Goal: Information Seeking & Learning: Learn about a topic

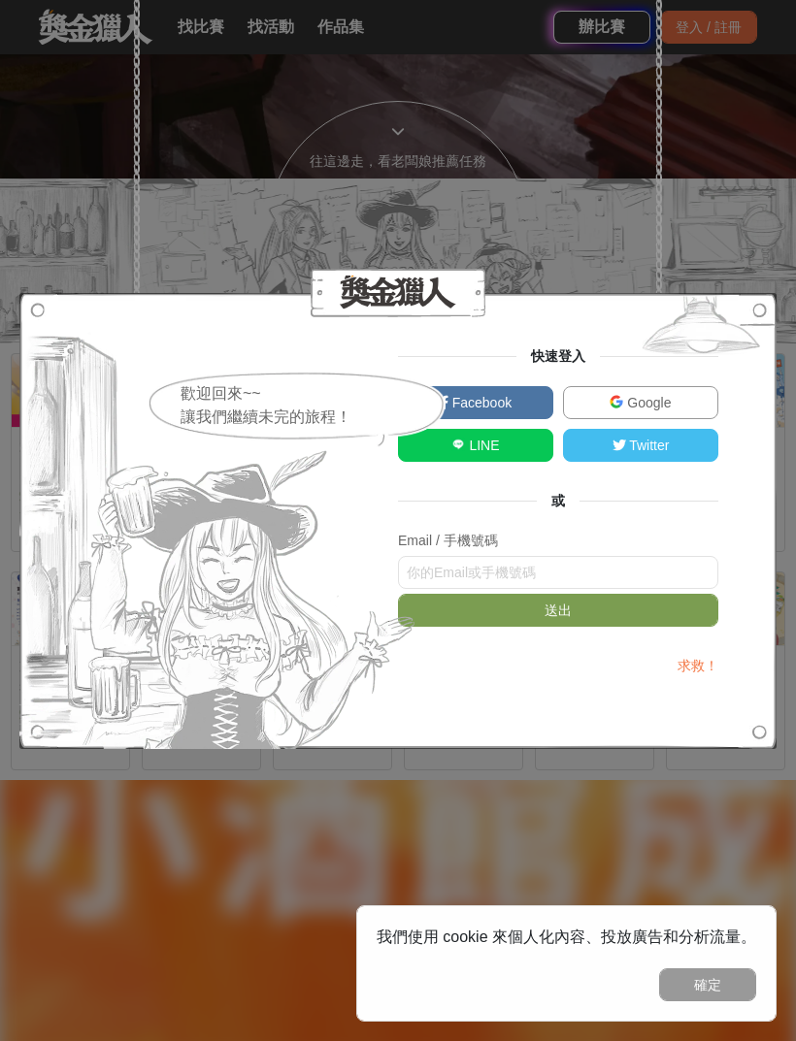
click at [522, 419] on link "Facebook" at bounding box center [475, 402] width 155 height 33
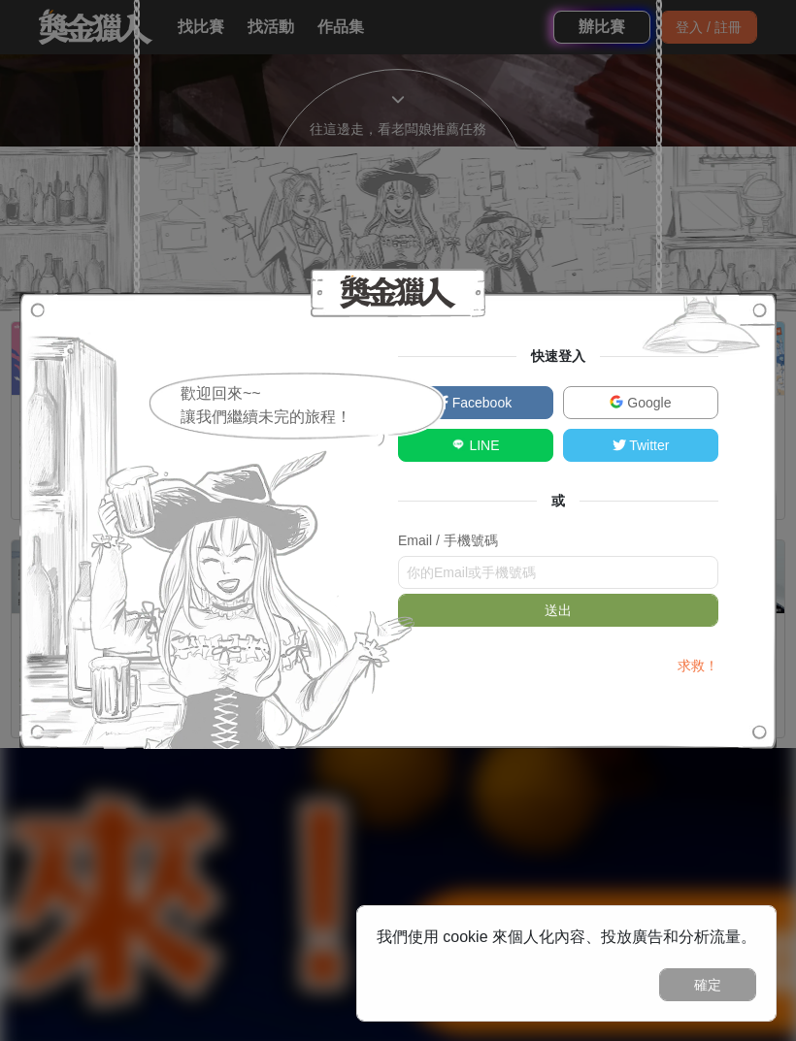
click at [656, 401] on span "Google" at bounding box center [647, 403] width 48 height 16
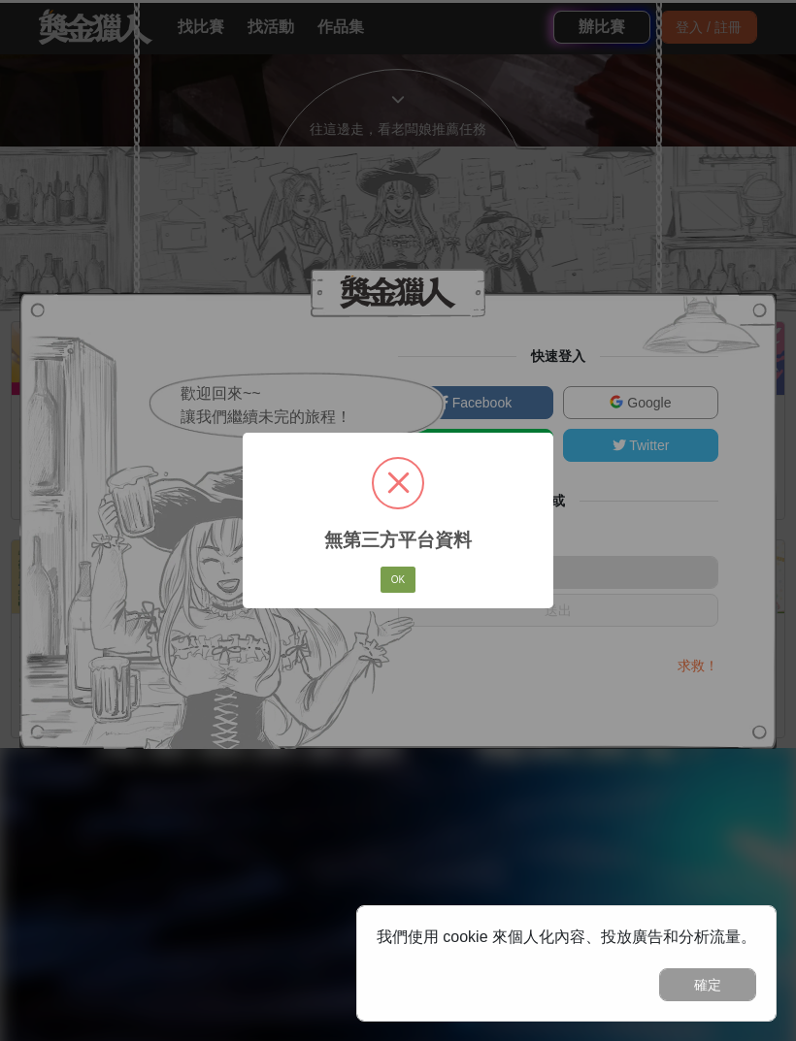
click at [404, 573] on button "OK" at bounding box center [397, 580] width 35 height 27
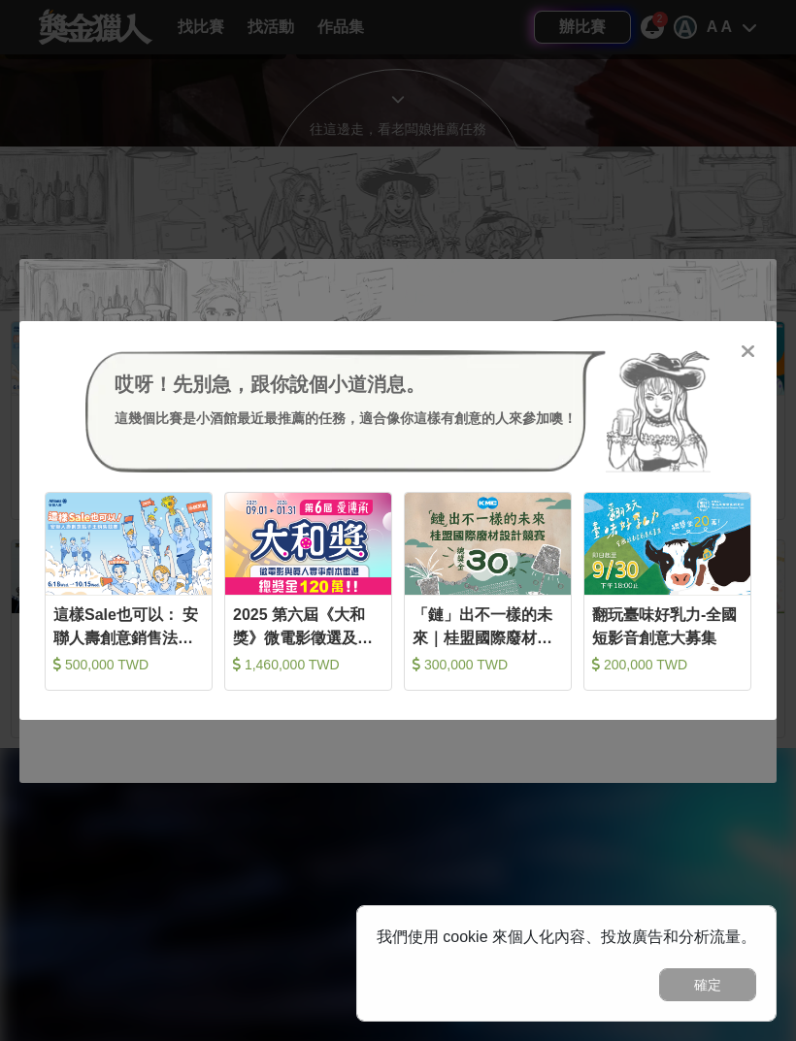
click at [756, 326] on div "哎呀！先別急，跟你說個小道消息。 這幾個比賽是小酒館最近最推薦的任務，適合像你這樣有創意的人來參加噢！ 收藏 這樣Sale也可以： 安聯人壽創意銷售法募集 5…" at bounding box center [397, 520] width 757 height 399
click at [752, 345] on icon at bounding box center [747, 351] width 15 height 19
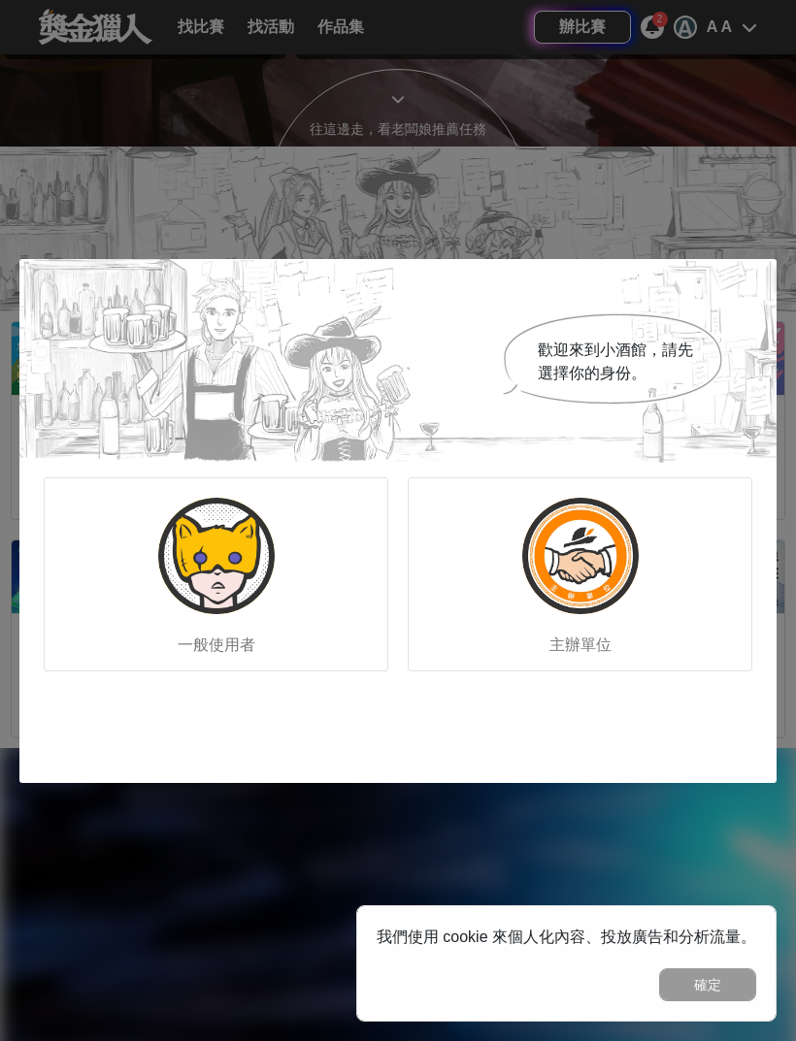
click at [172, 552] on img at bounding box center [216, 556] width 116 height 116
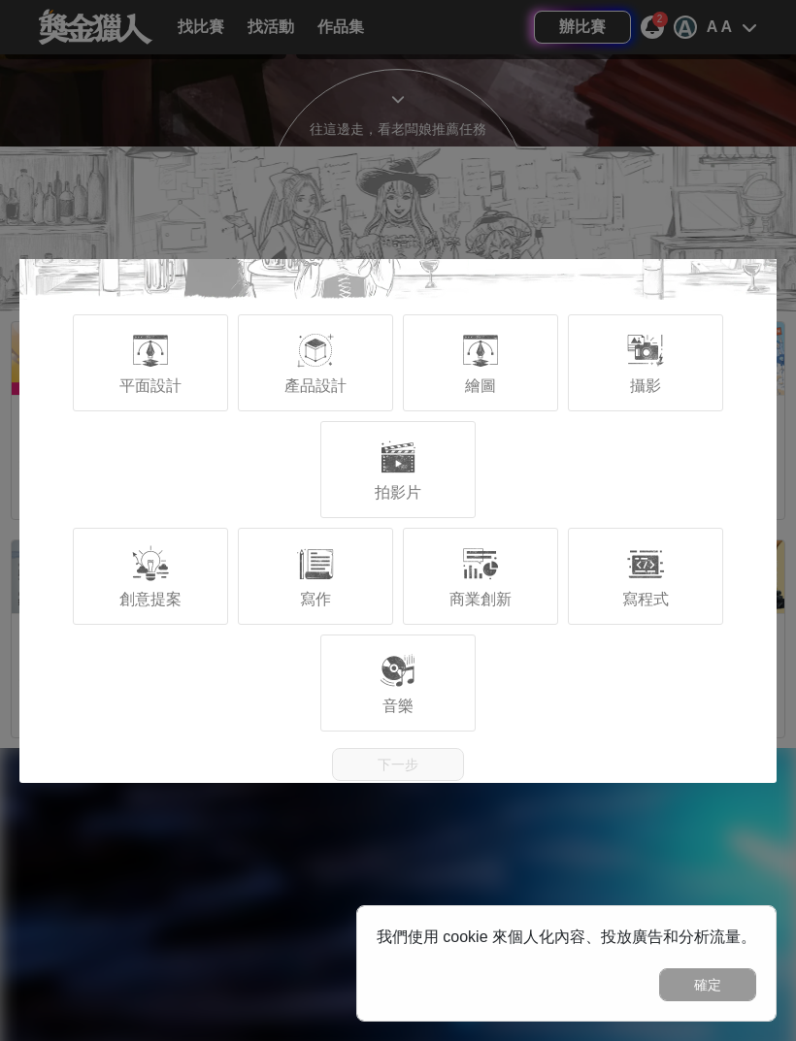
scroll to position [163, 0]
click at [513, 575] on div "商業創新" at bounding box center [480, 576] width 155 height 97
click at [174, 591] on span "創意提案" at bounding box center [150, 599] width 62 height 16
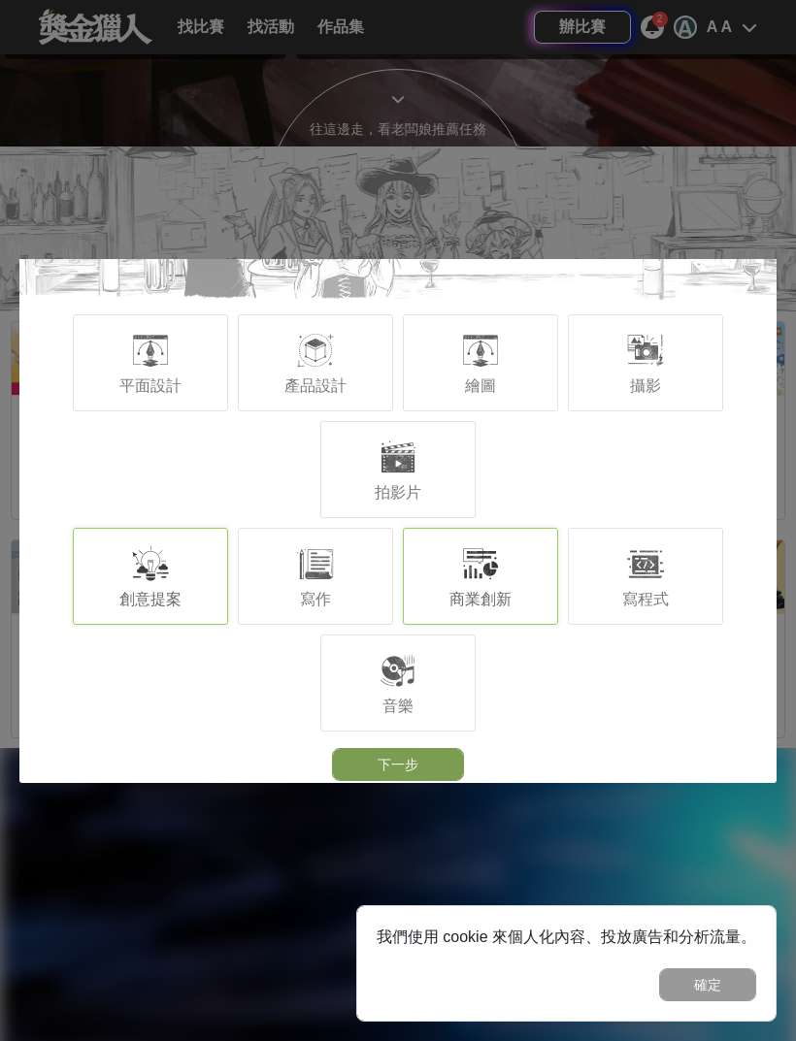
click at [435, 766] on button "下一步" at bounding box center [398, 764] width 132 height 33
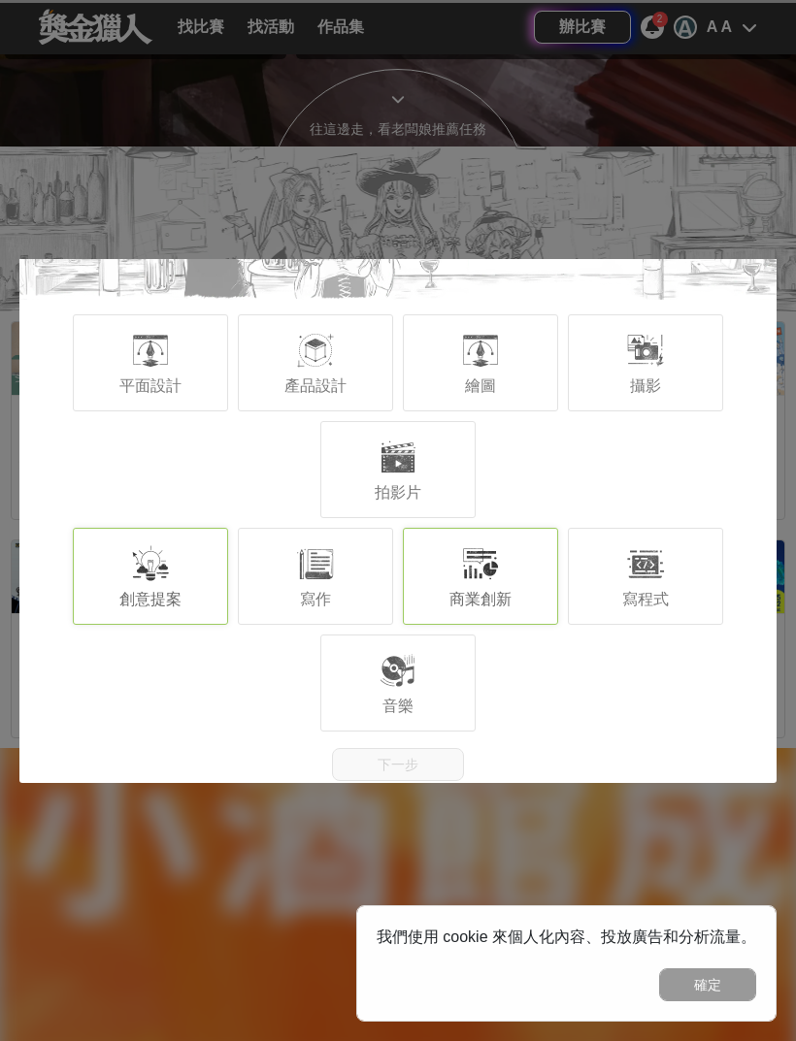
scroll to position [0, 0]
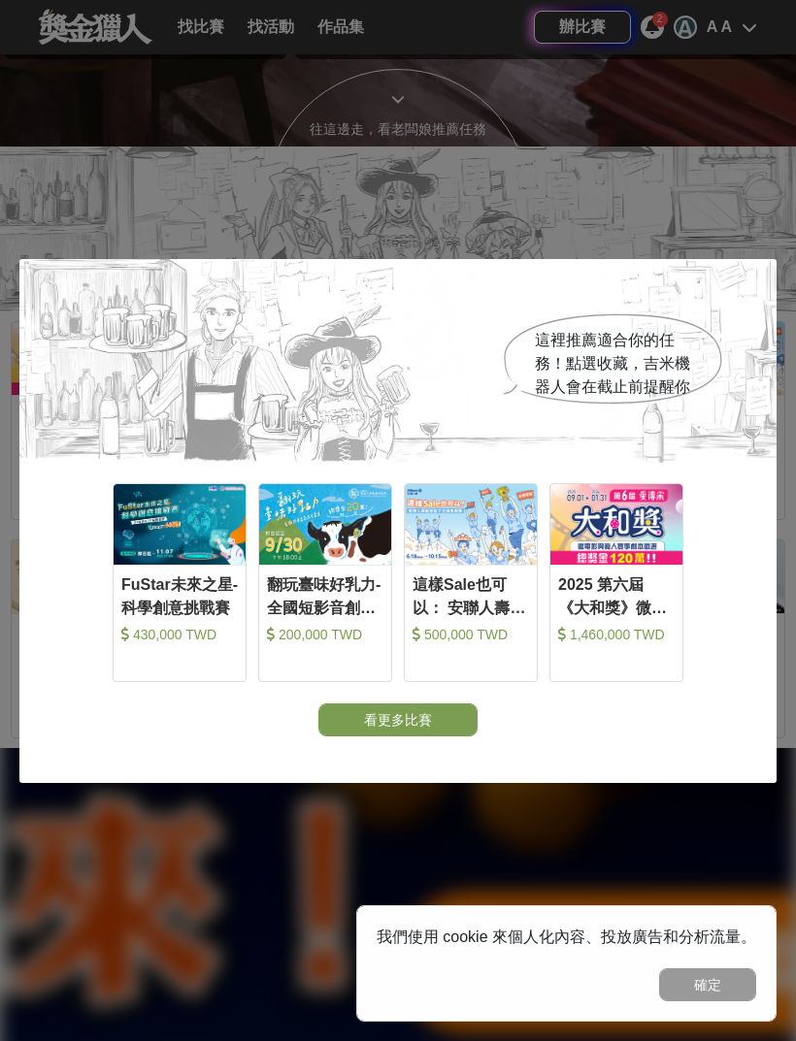
click at [426, 728] on button "看更多比賽" at bounding box center [397, 719] width 159 height 33
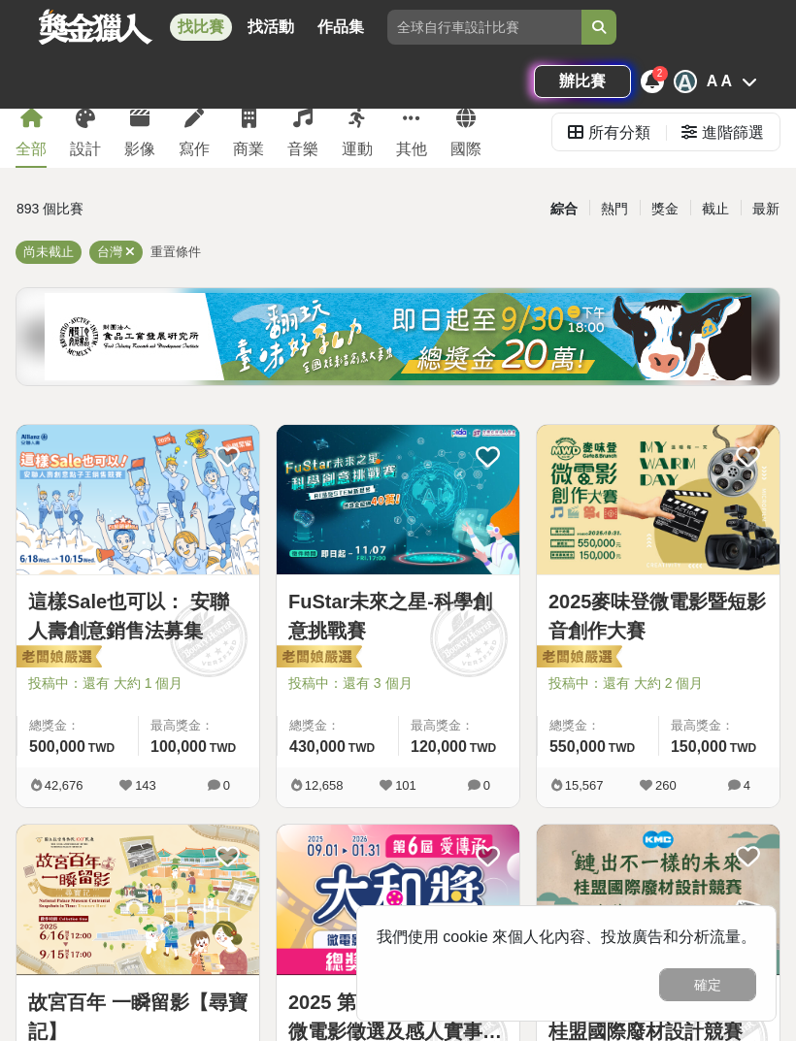
click at [713, 983] on button "確定" at bounding box center [707, 984] width 97 height 33
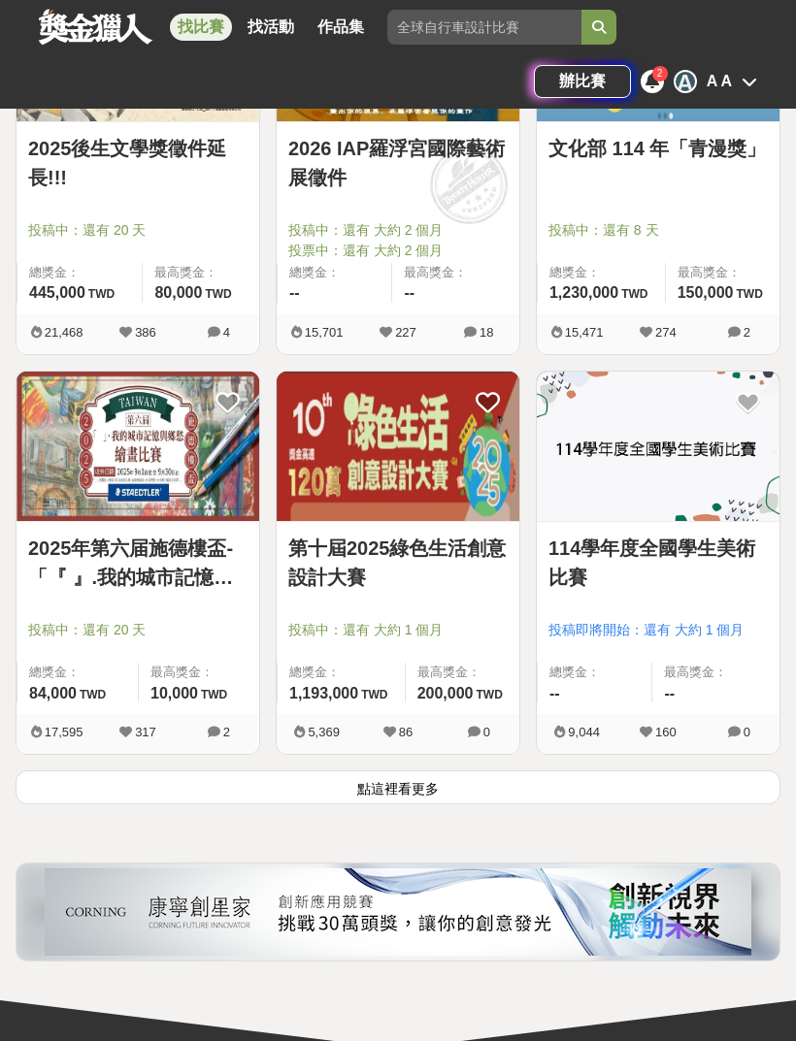
scroll to position [2907, 0]
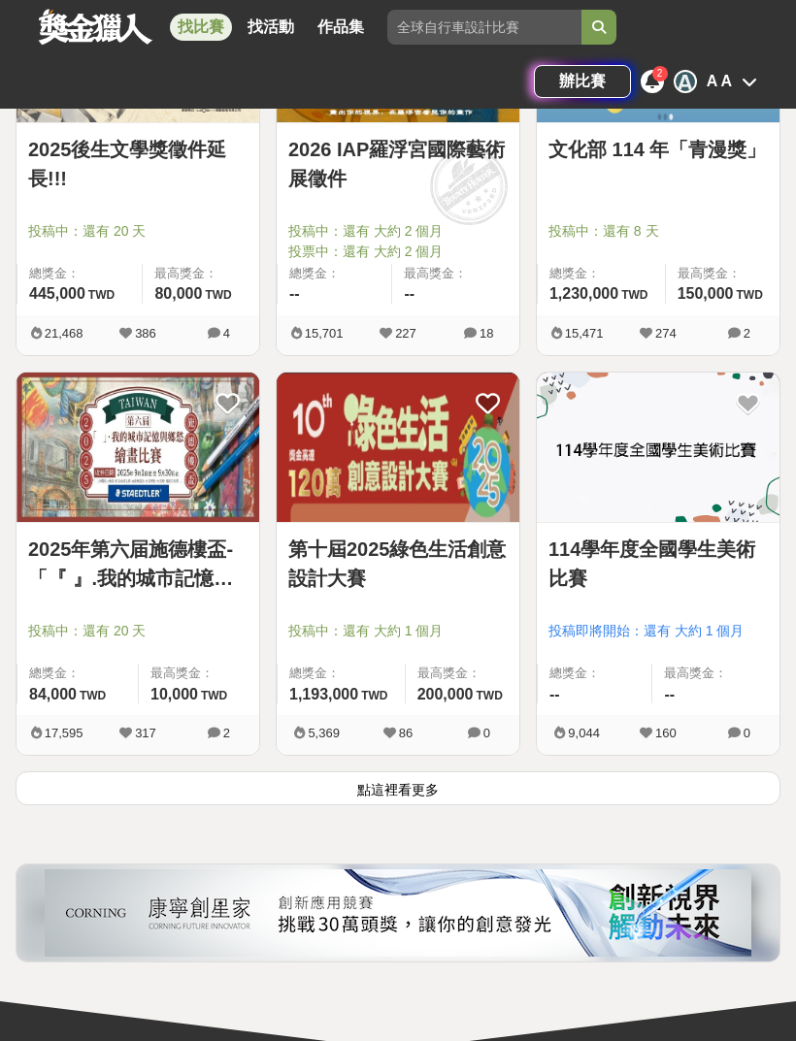
click at [595, 785] on button "點這裡看更多" at bounding box center [398, 788] width 765 height 34
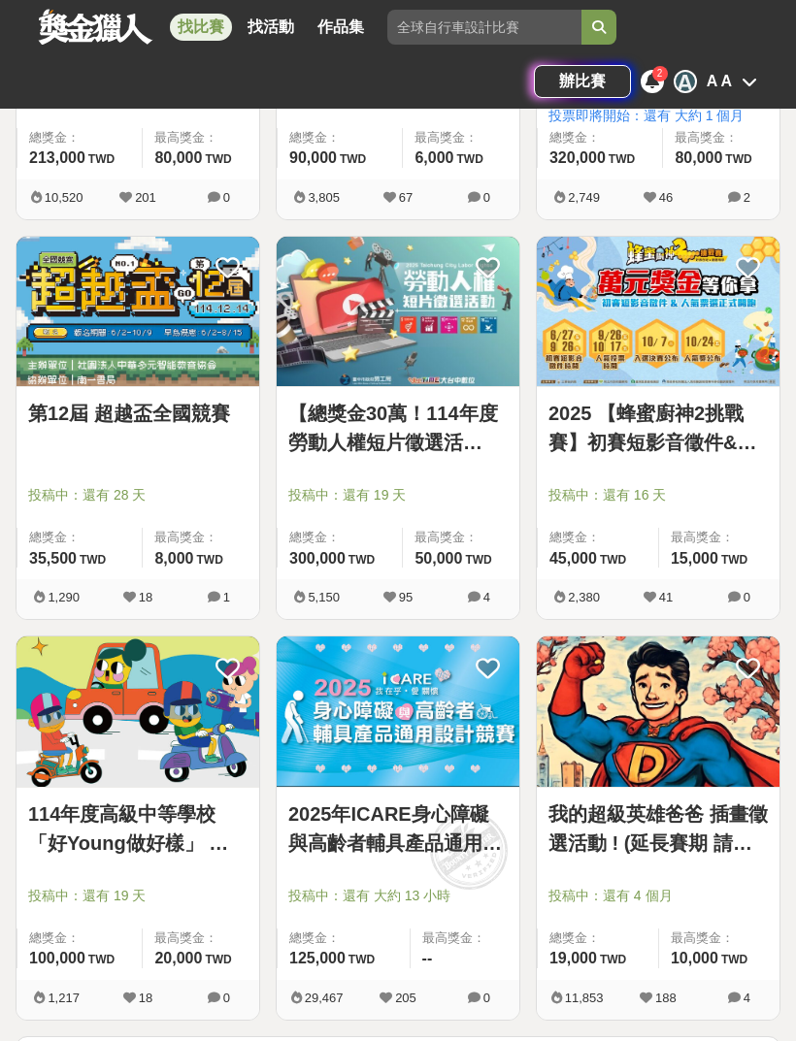
scroll to position [5842, 0]
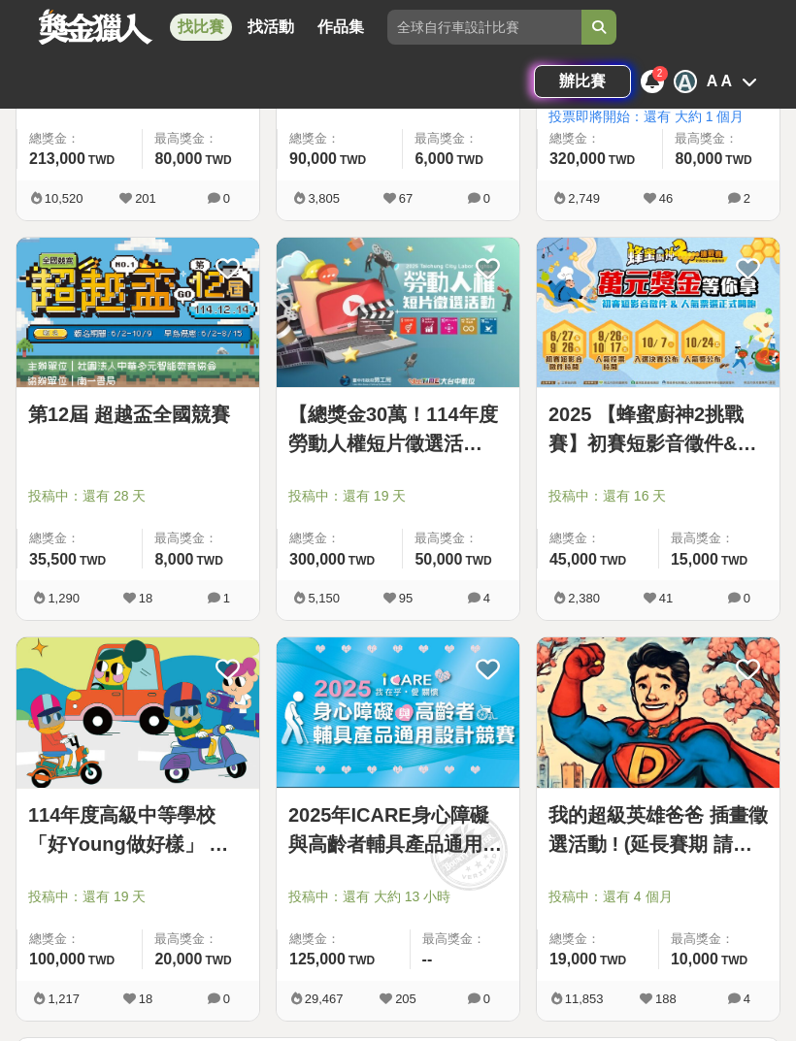
click at [575, 1040] on button "點這裡看更多" at bounding box center [398, 1054] width 765 height 34
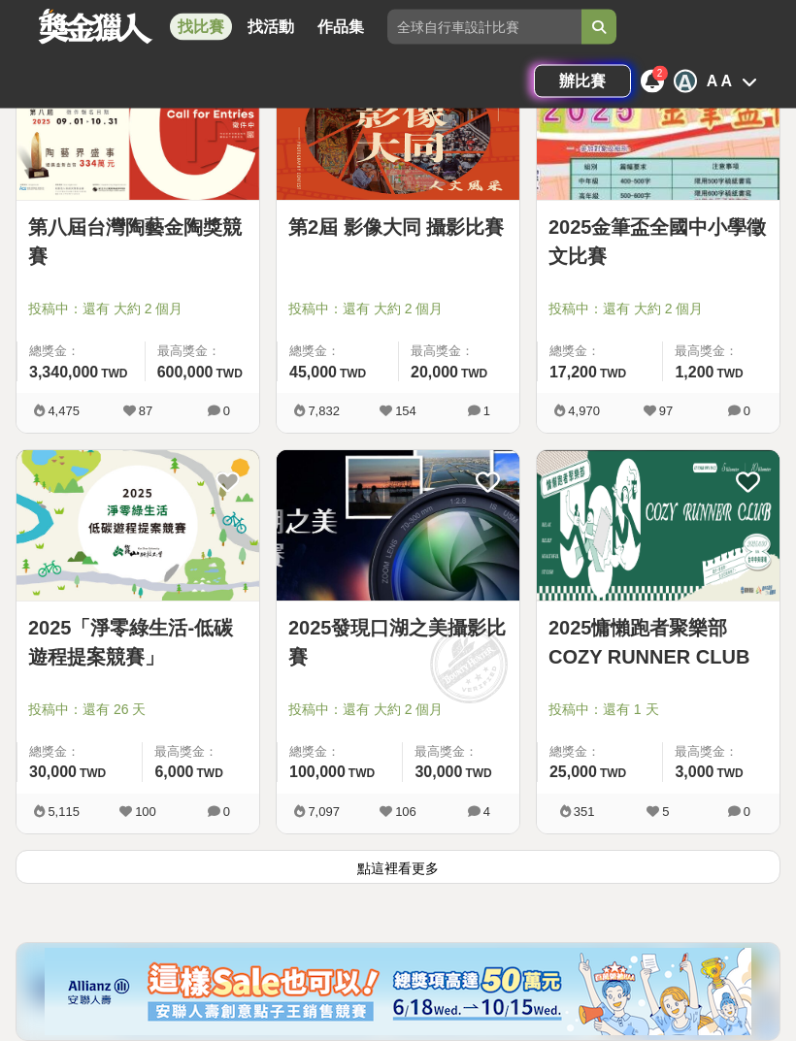
scroll to position [9305, 0]
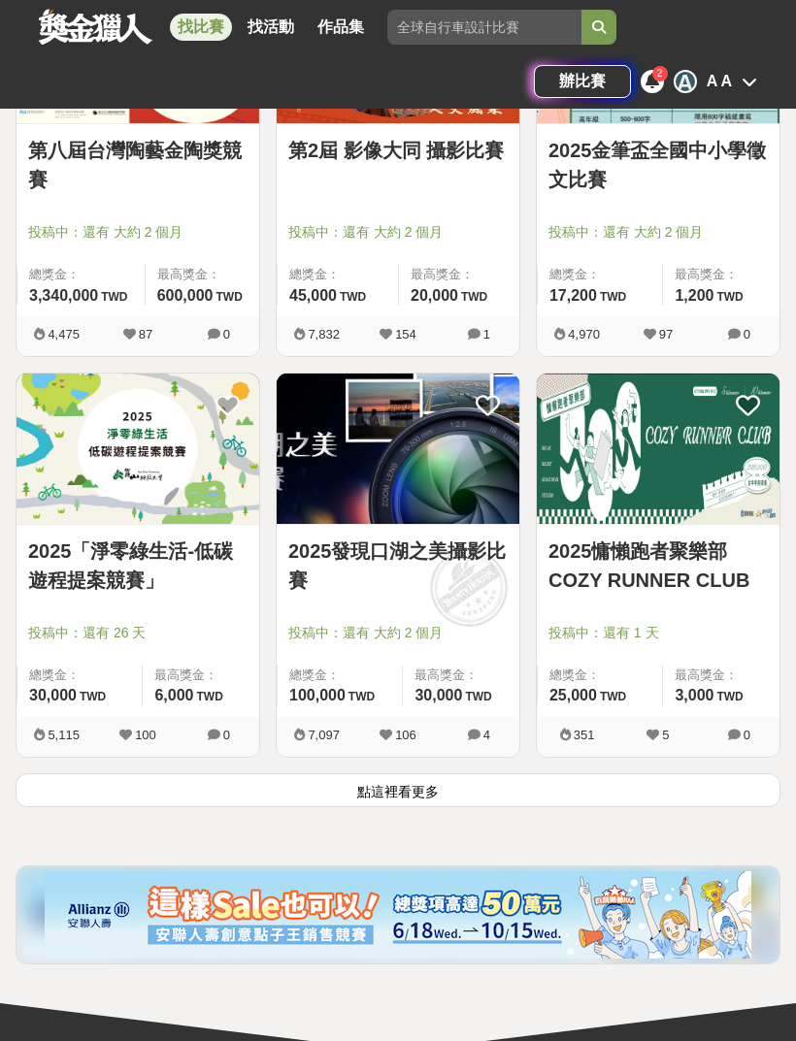
click at [141, 790] on button "點這裡看更多" at bounding box center [398, 790] width 765 height 34
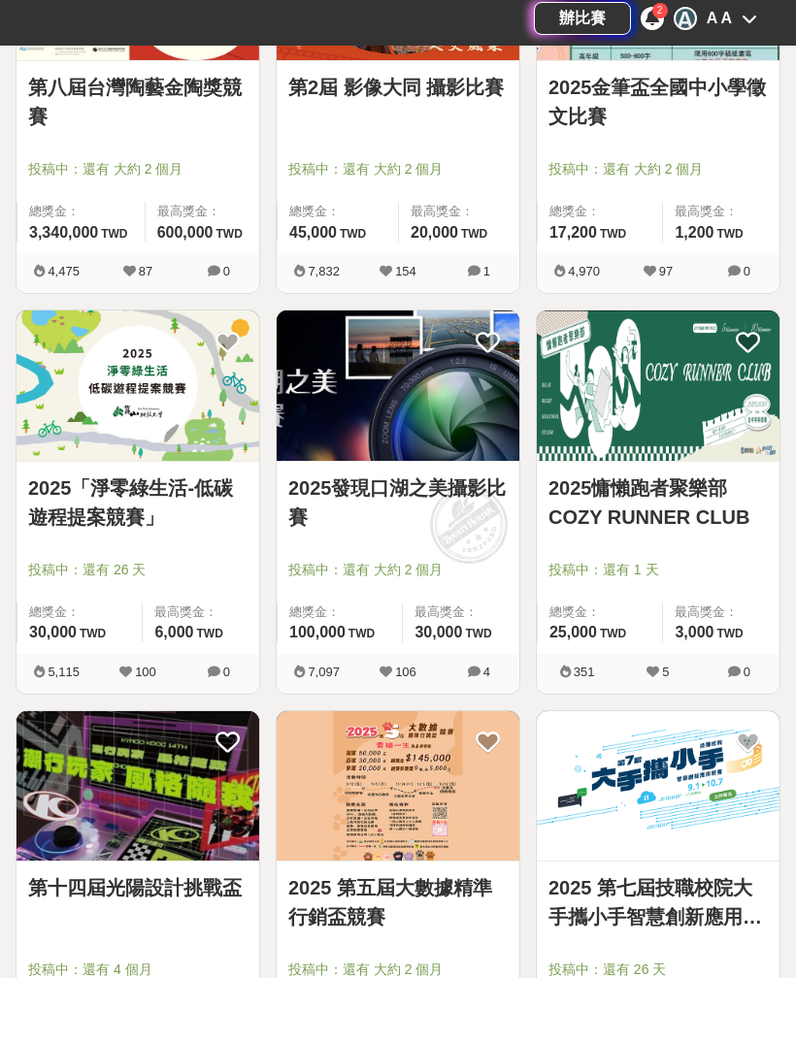
scroll to position [9369, 0]
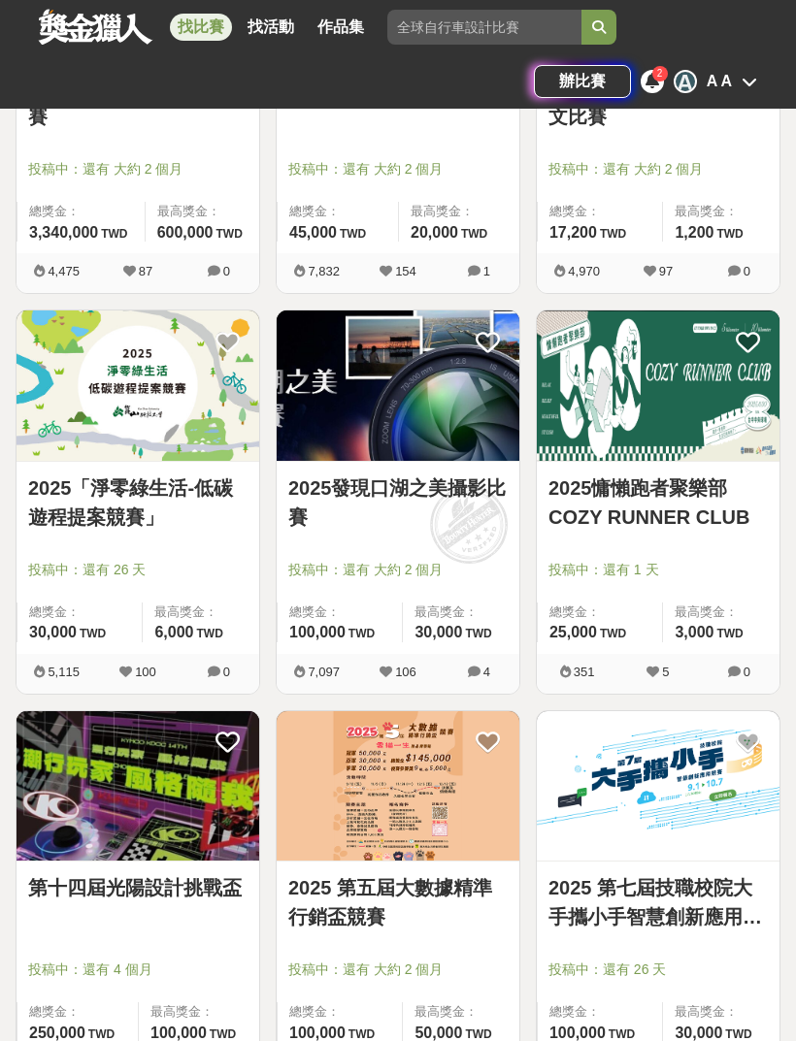
click at [687, 9] on div "找比賽 找活動 作品集 徵畫 閱讀 抽獎活動 108課綱 幼兒園 戶外寫生" at bounding box center [398, 27] width 718 height 54
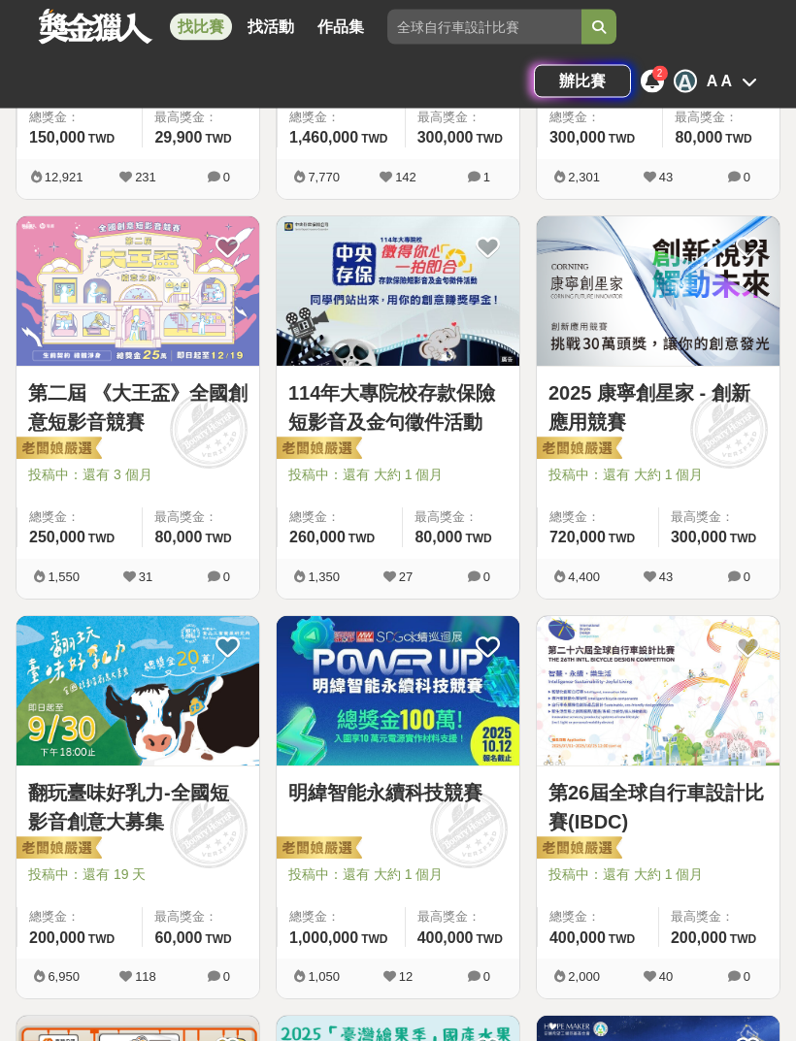
scroll to position [1063, 0]
click at [487, 734] on img at bounding box center [398, 690] width 243 height 149
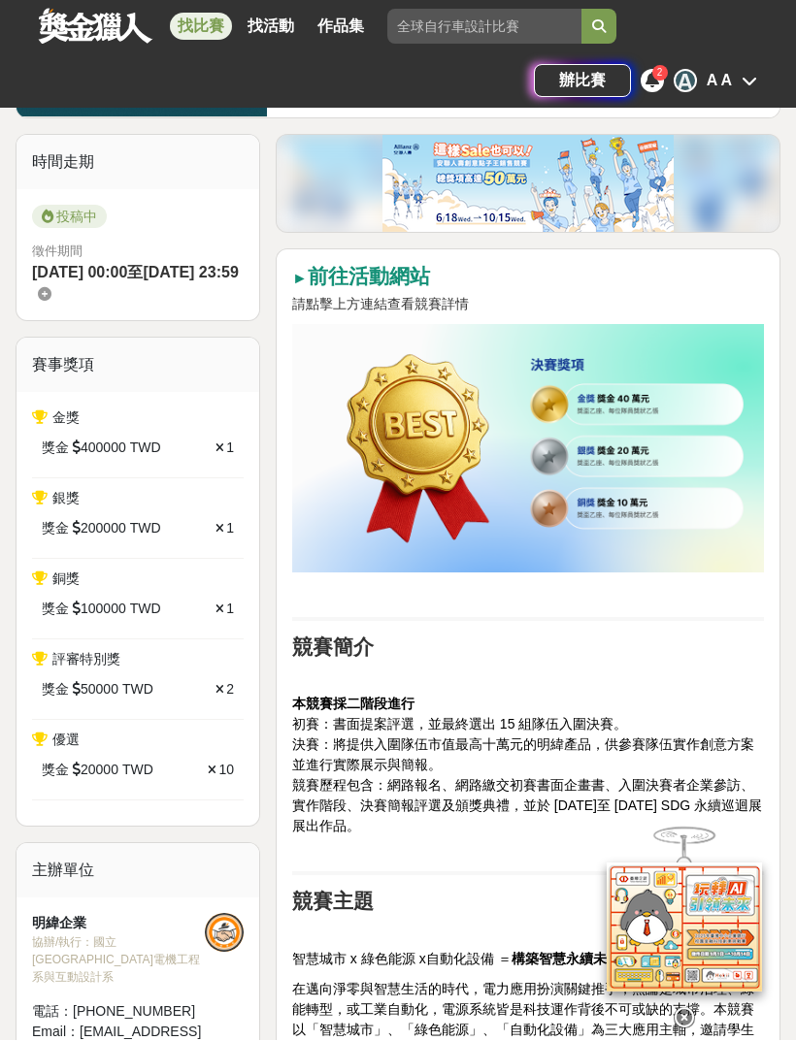
scroll to position [524, 0]
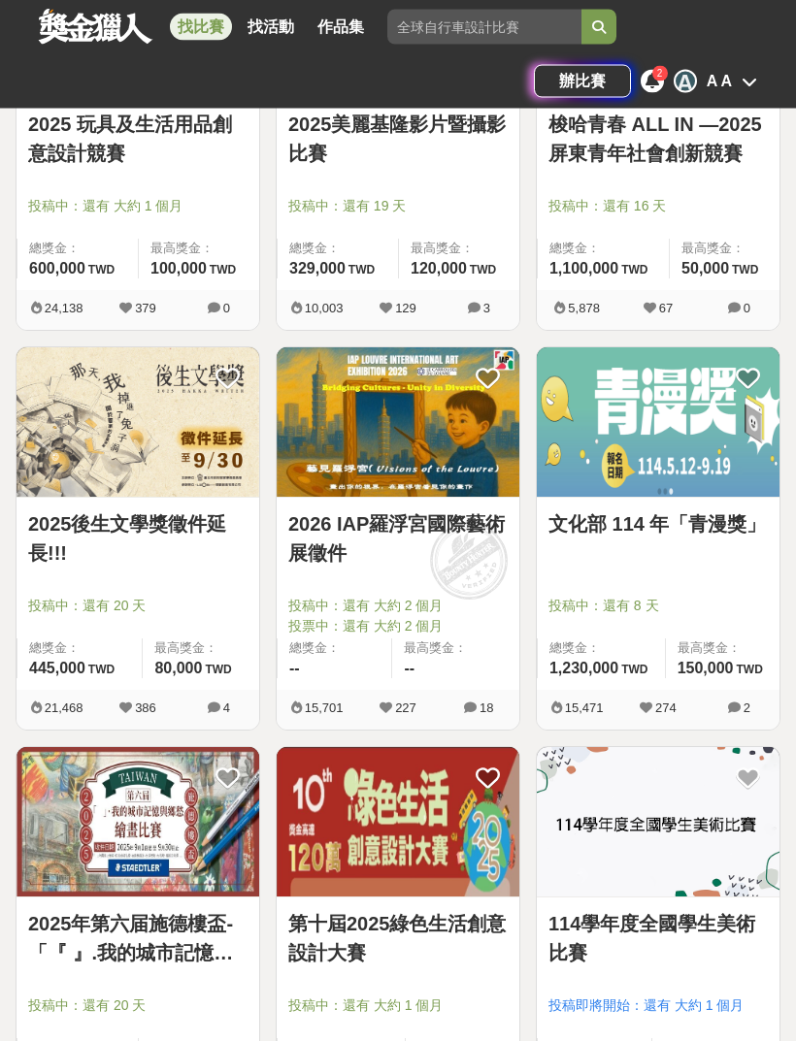
scroll to position [2618, 0]
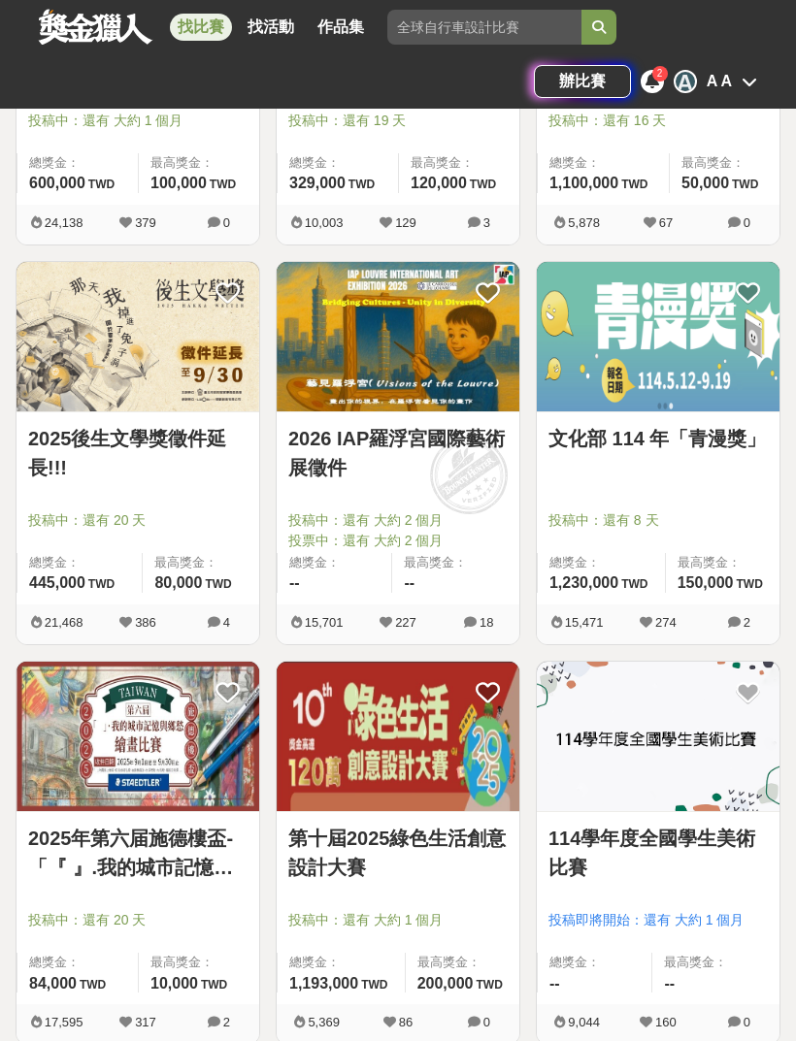
click at [442, 780] on img at bounding box center [398, 736] width 243 height 149
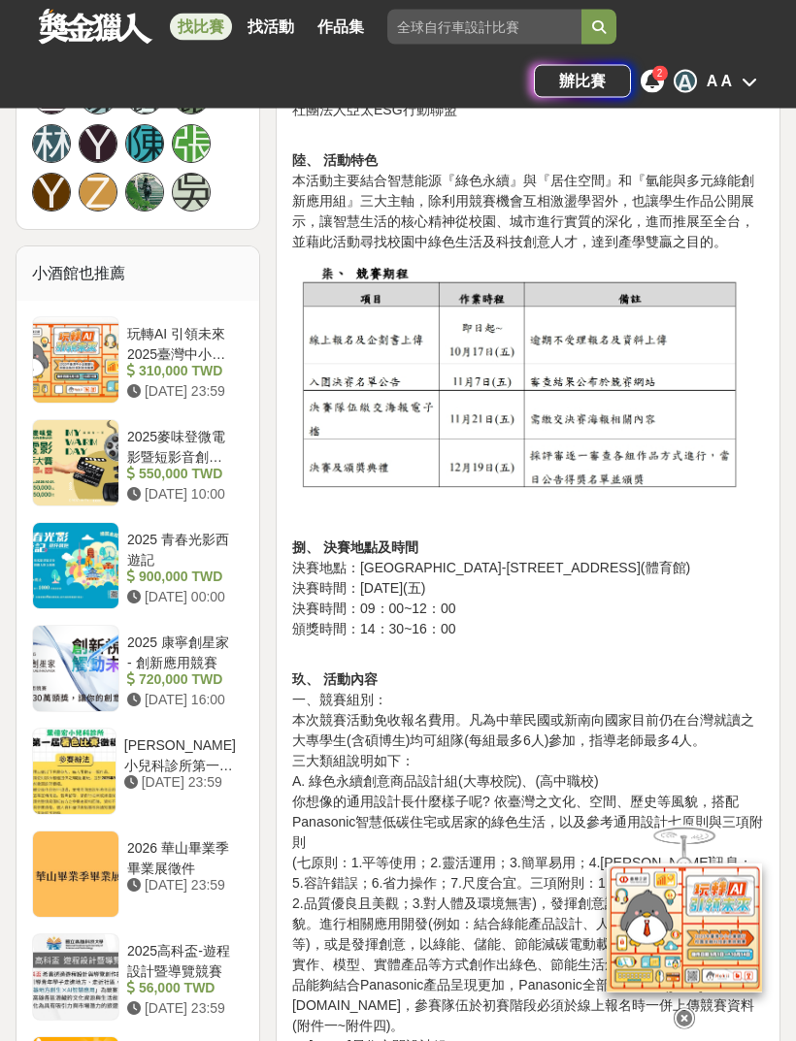
scroll to position [1699, 0]
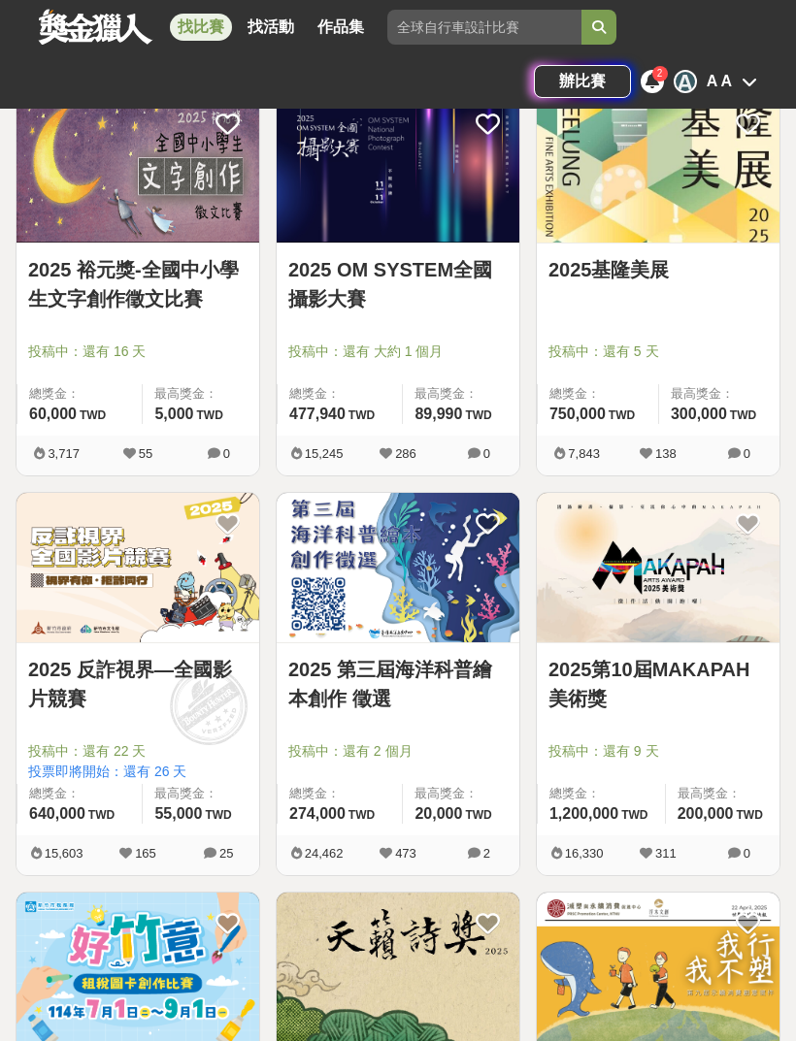
scroll to position [3792, 0]
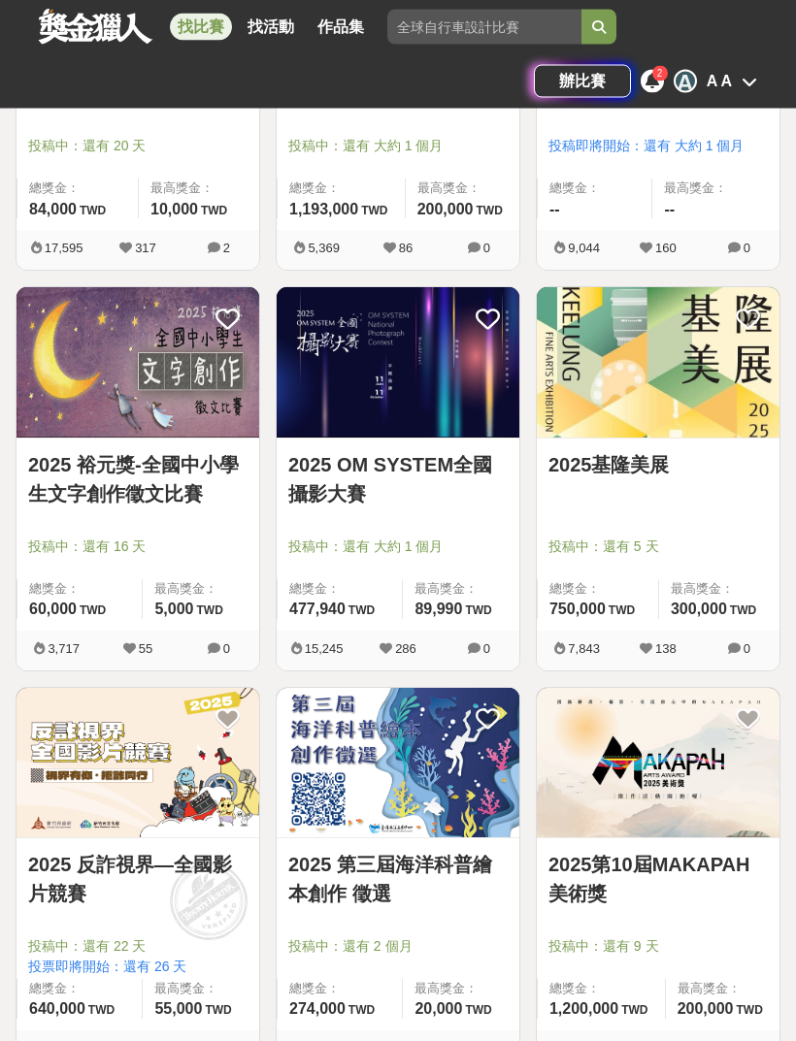
click at [461, 426] on img at bounding box center [398, 362] width 243 height 149
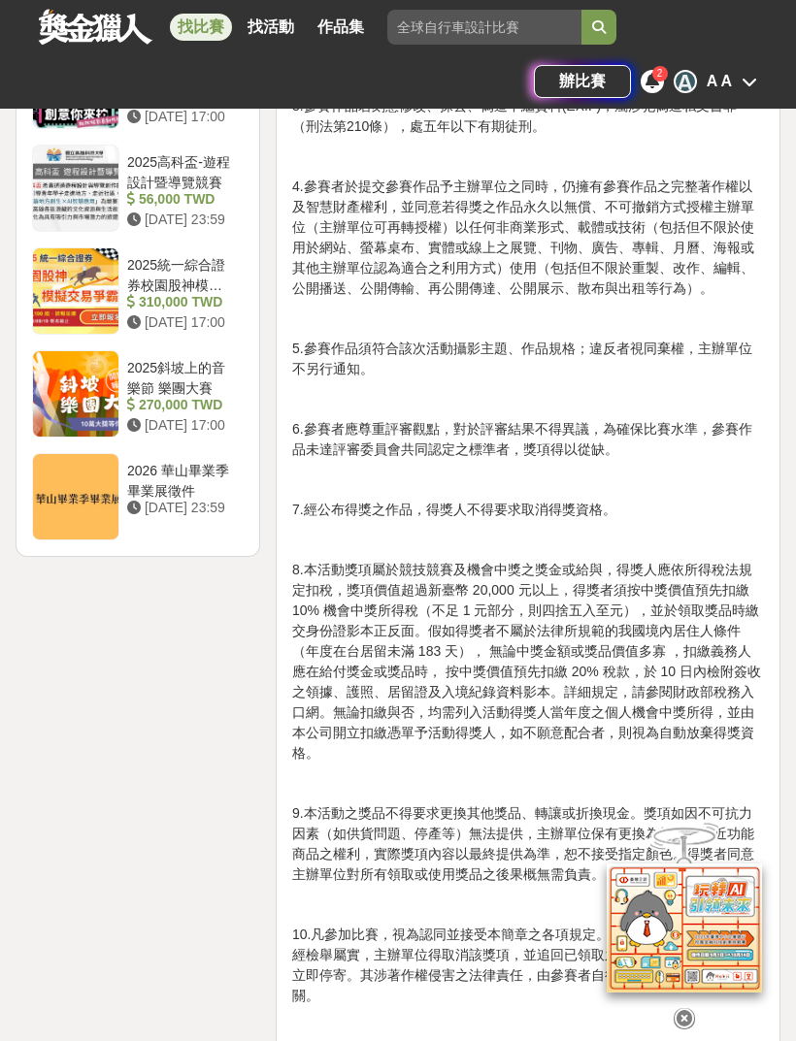
scroll to position [2594, 0]
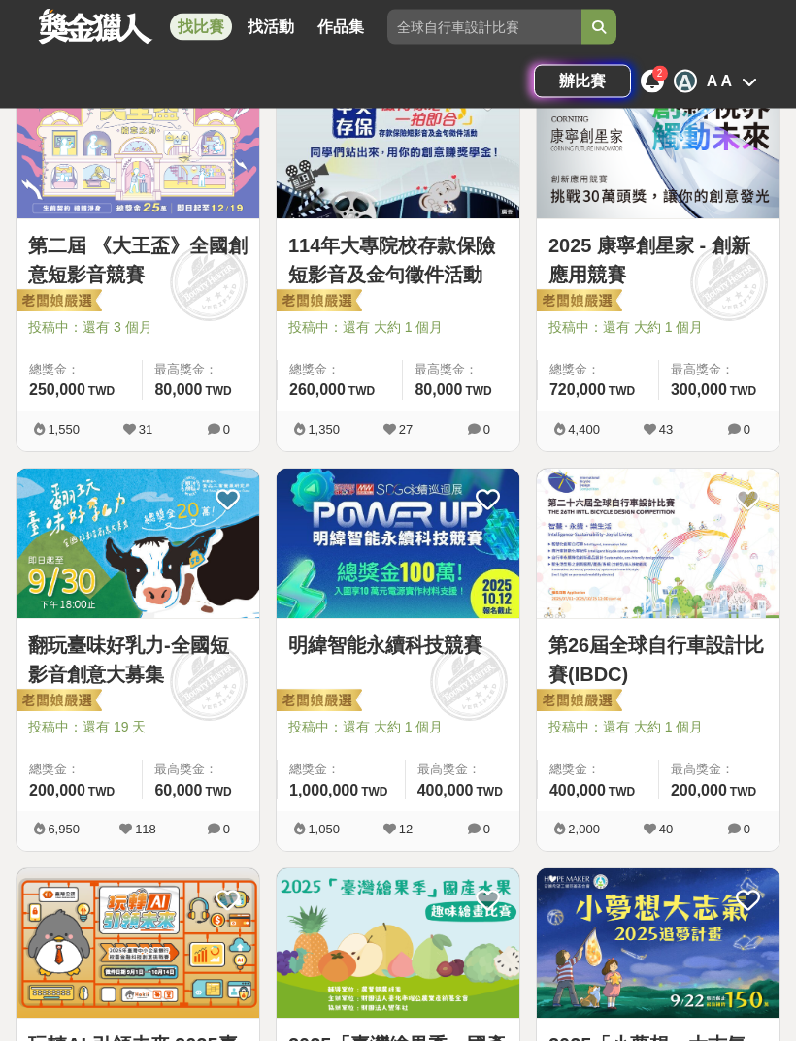
scroll to position [1209, 0]
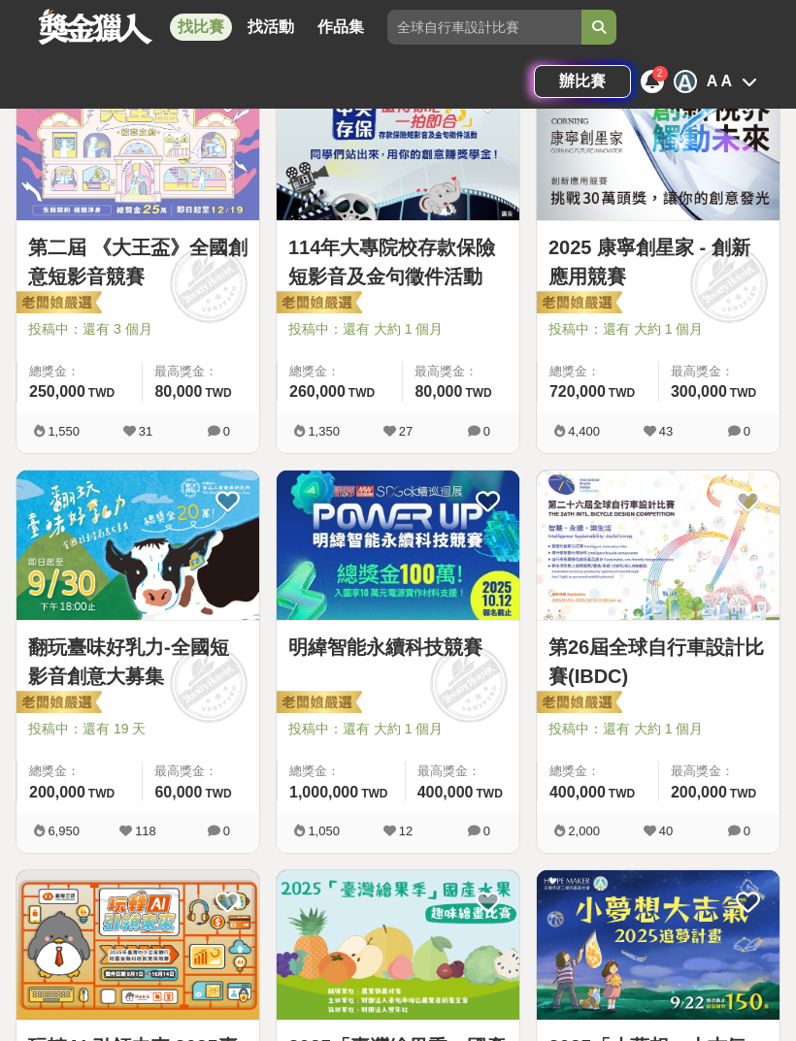
click at [698, 592] on img at bounding box center [658, 545] width 243 height 149
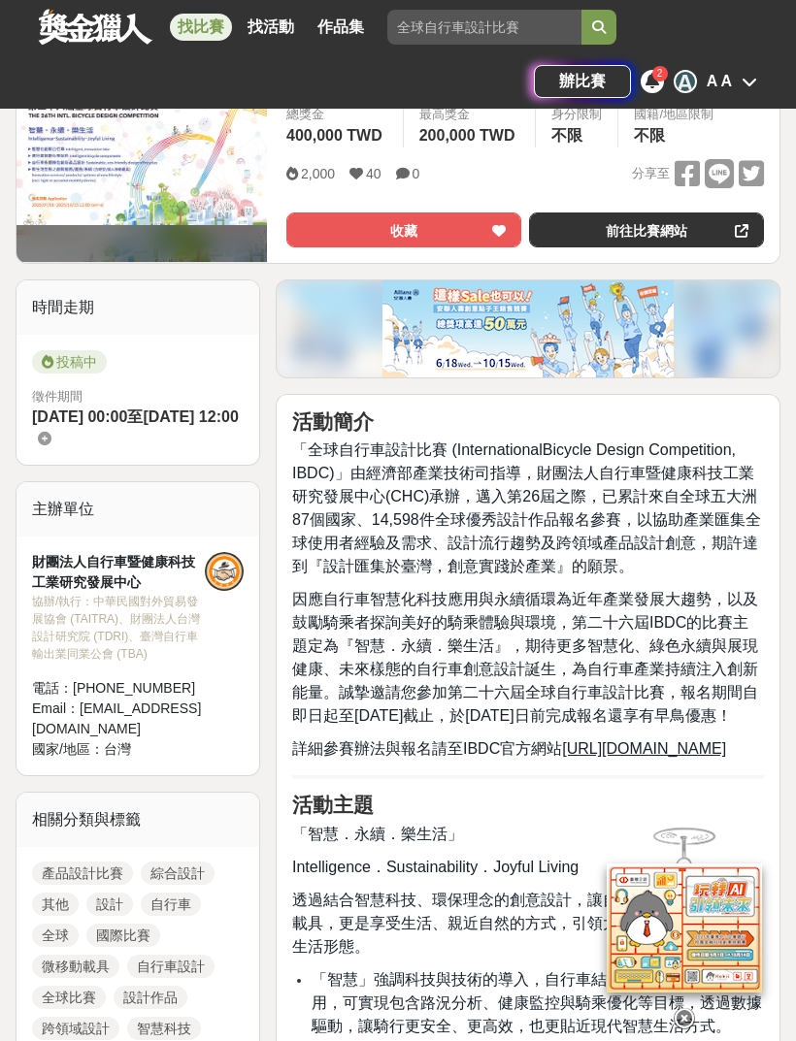
scroll to position [310, 0]
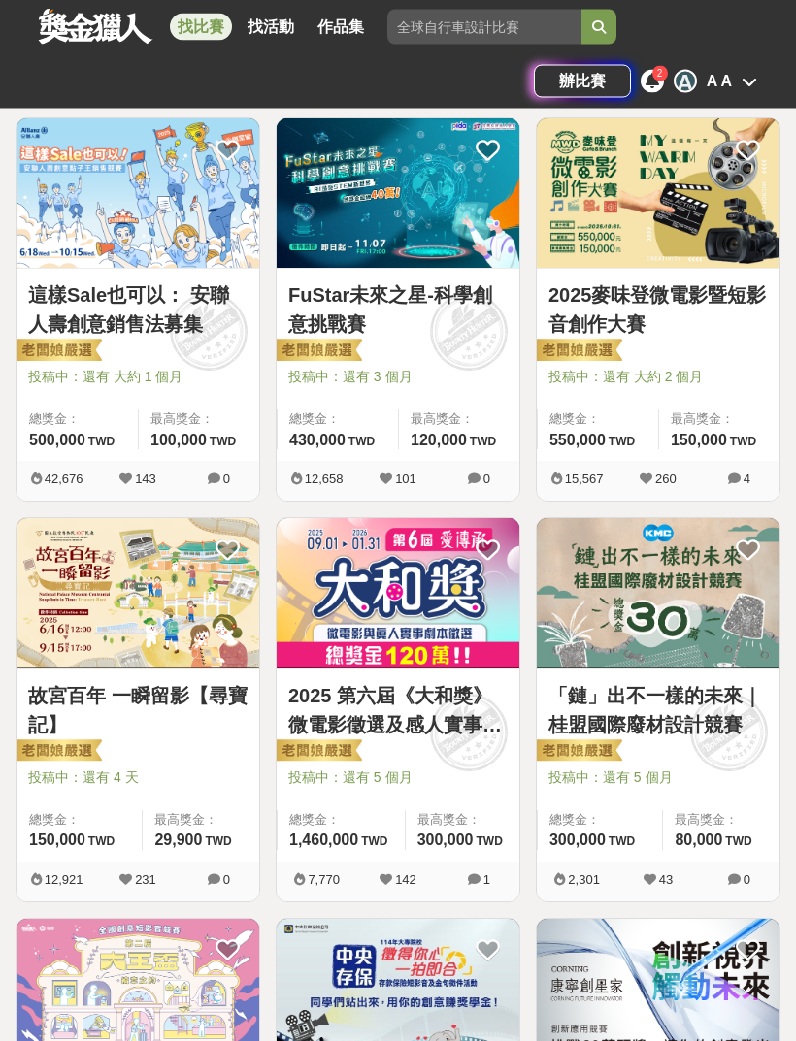
click at [139, 575] on img at bounding box center [137, 593] width 243 height 149
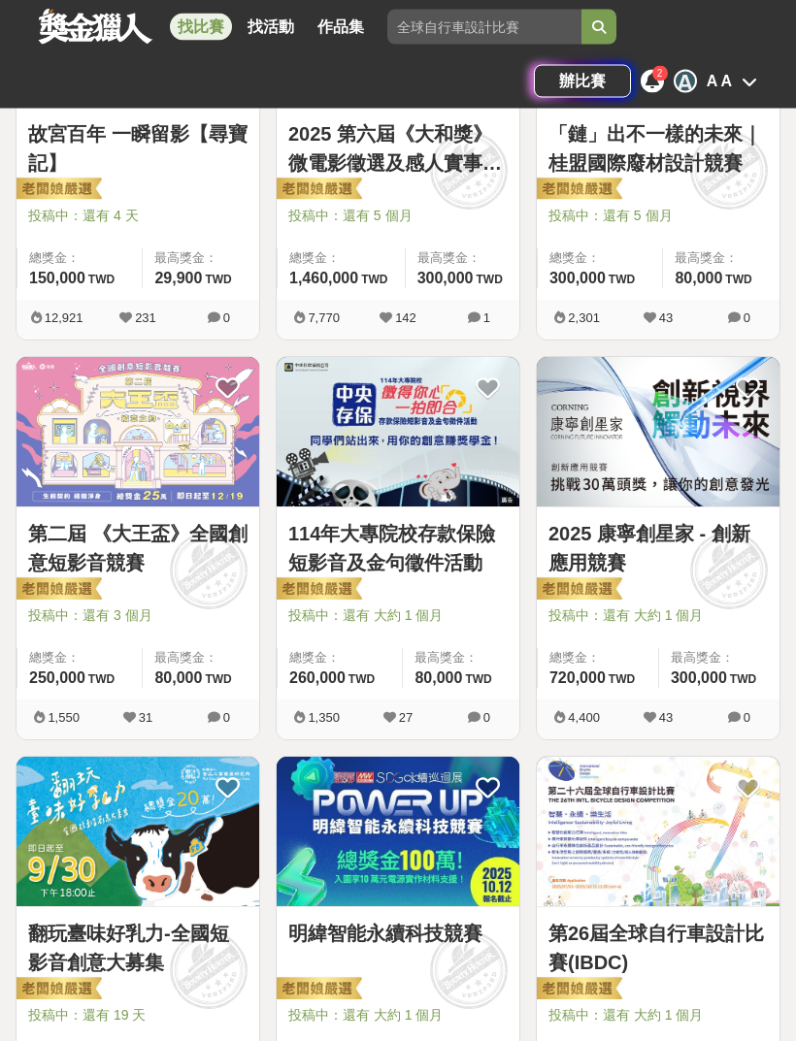
scroll to position [924, 0]
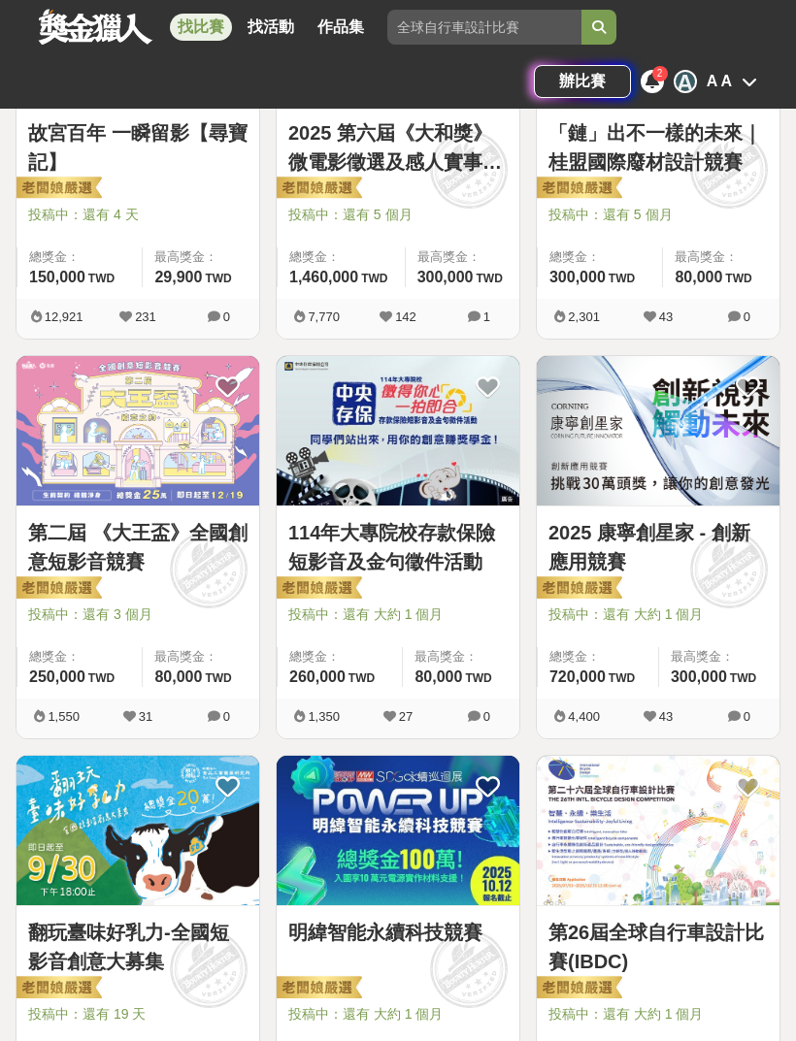
click at [225, 932] on link "翻玩臺味好乳力-全國短影音創意大募集" at bounding box center [137, 947] width 219 height 58
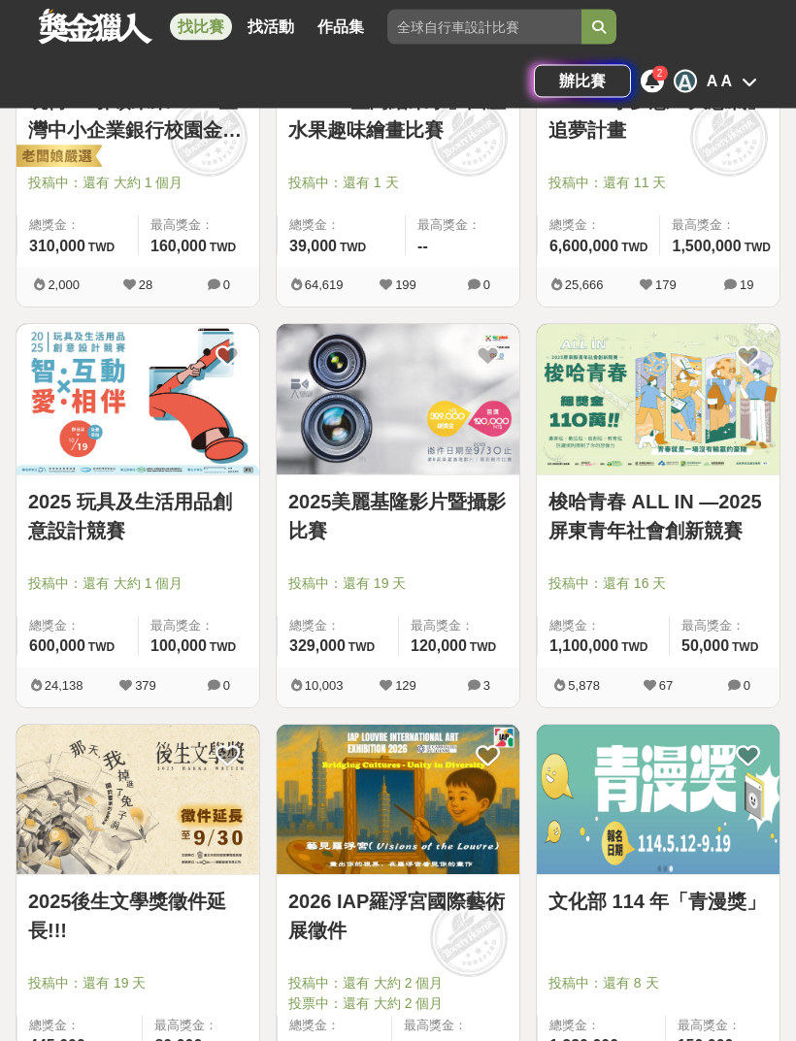
scroll to position [2247, 0]
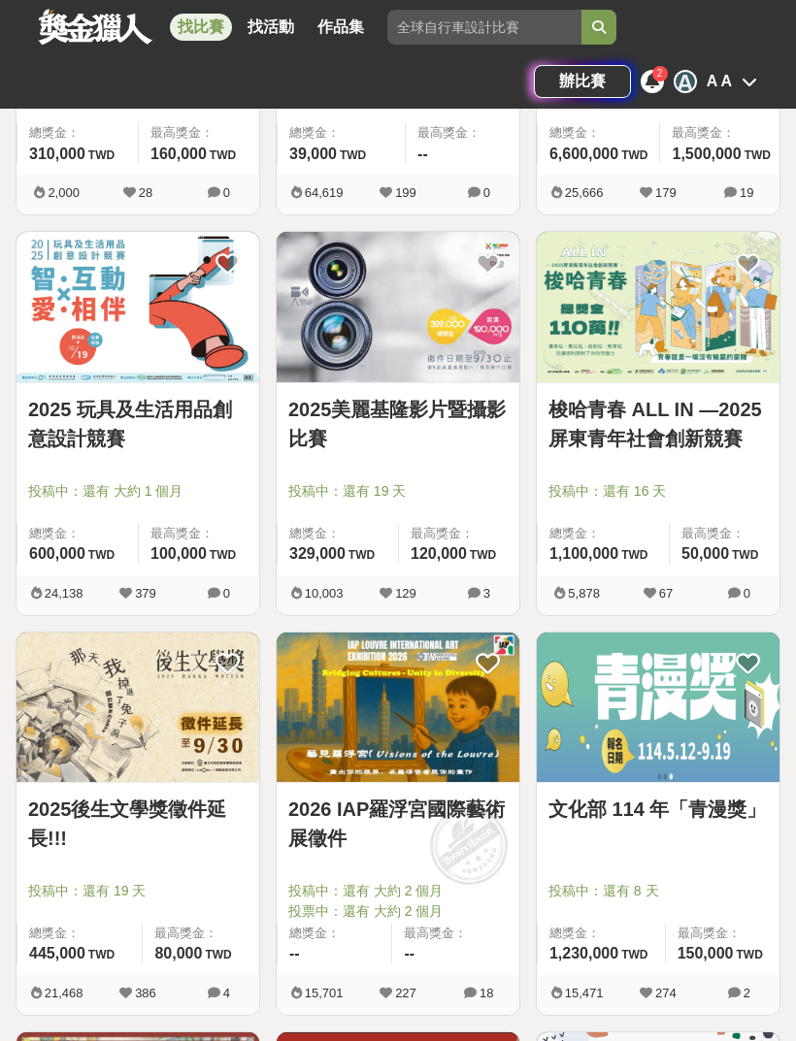
click at [182, 443] on link "2025 玩具及生活用品創意設計競賽" at bounding box center [137, 424] width 219 height 58
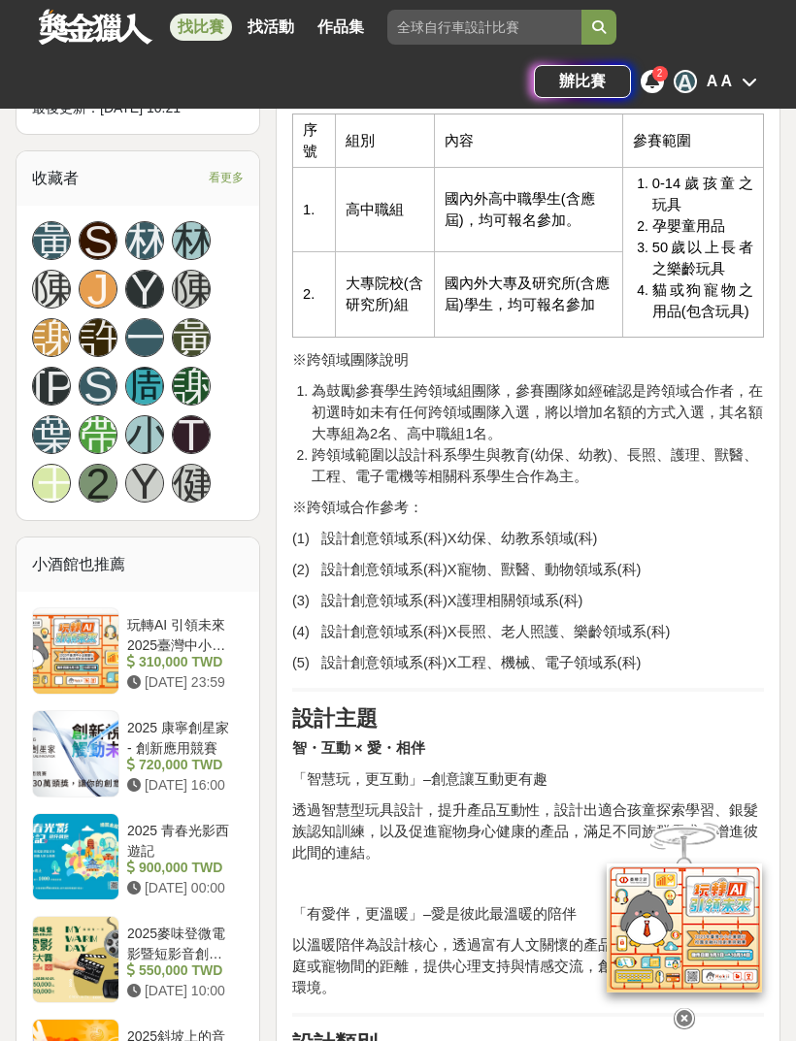
scroll to position [1433, 0]
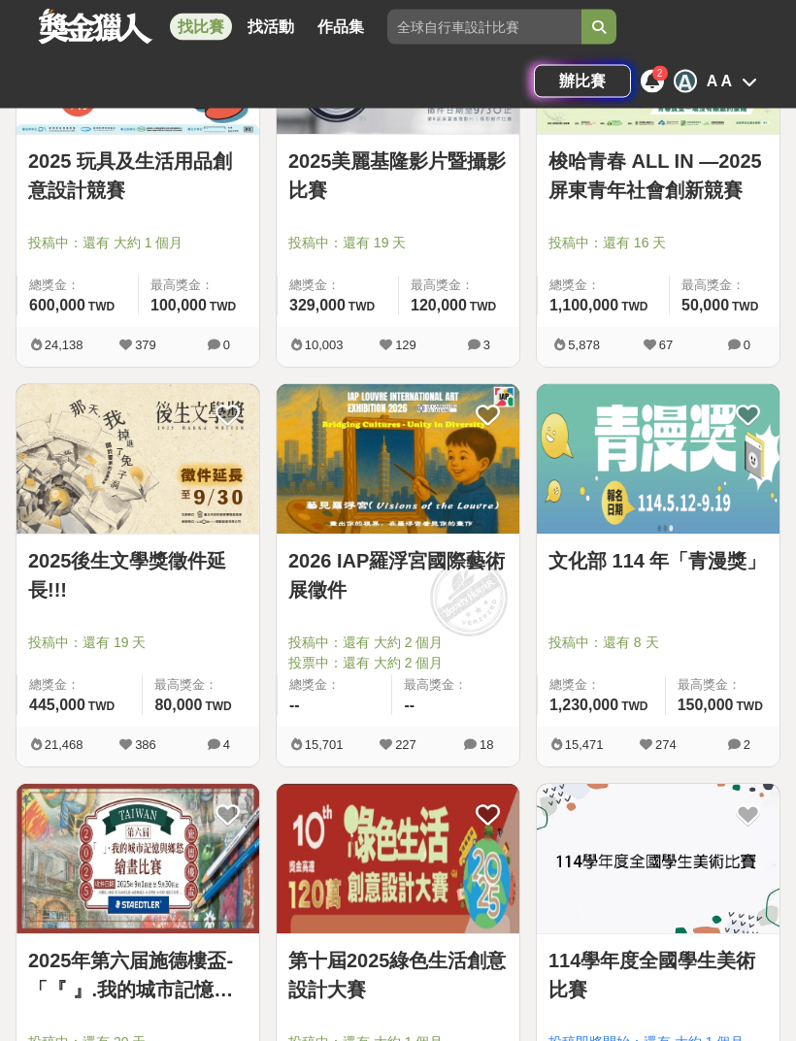
scroll to position [2496, 0]
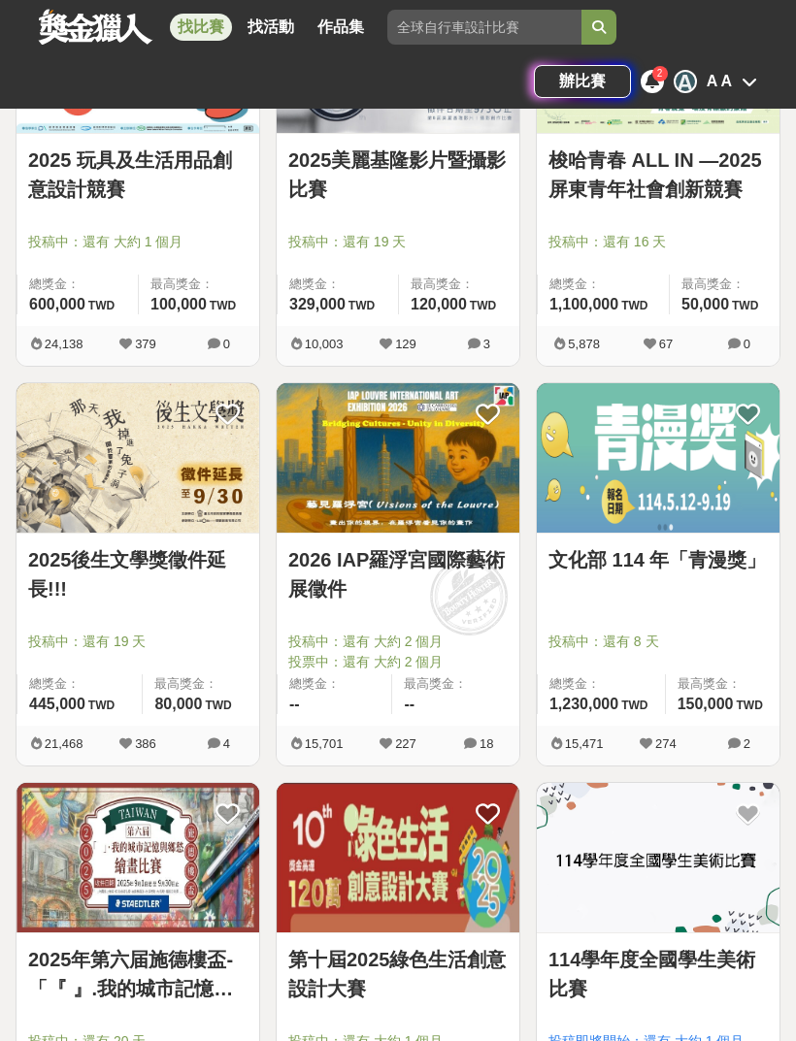
click at [454, 534] on div "2026 IAP[PERSON_NAME]宮國際藝術展徵件 投稿中：還有 大約 2 個月 投票中：還有 大約 2 個月 總獎金： -- 最高獎金： --" at bounding box center [398, 630] width 243 height 192
click at [429, 477] on img at bounding box center [398, 457] width 243 height 149
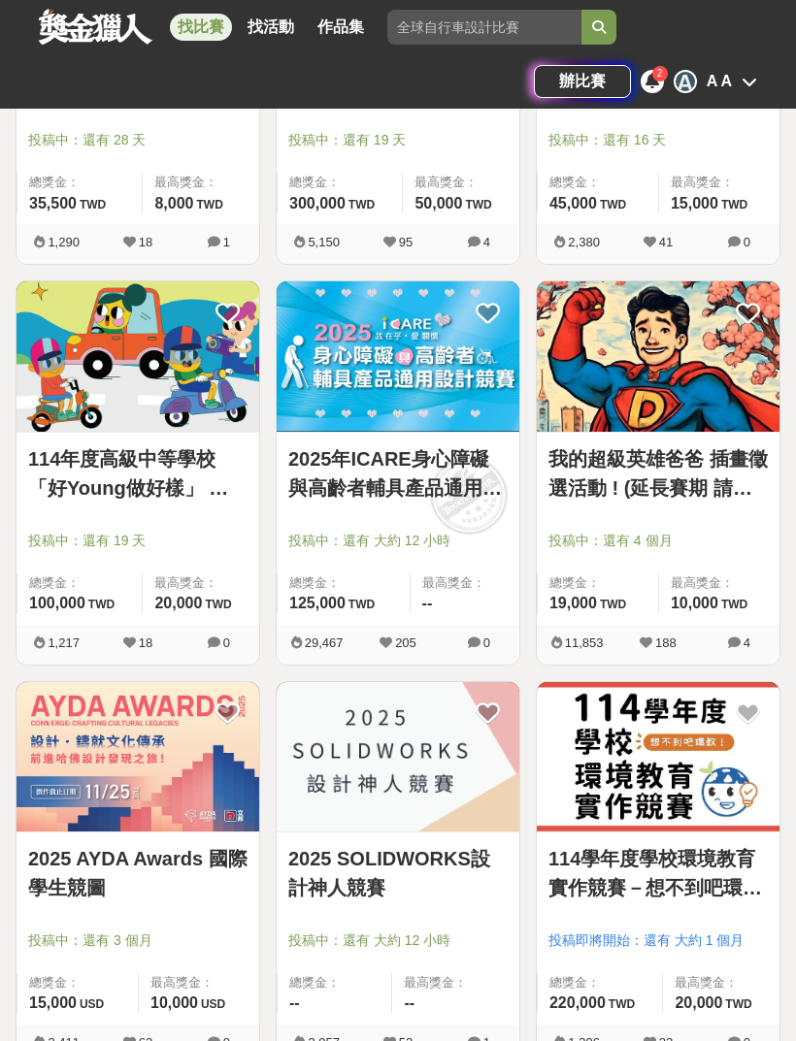
scroll to position [6370, 0]
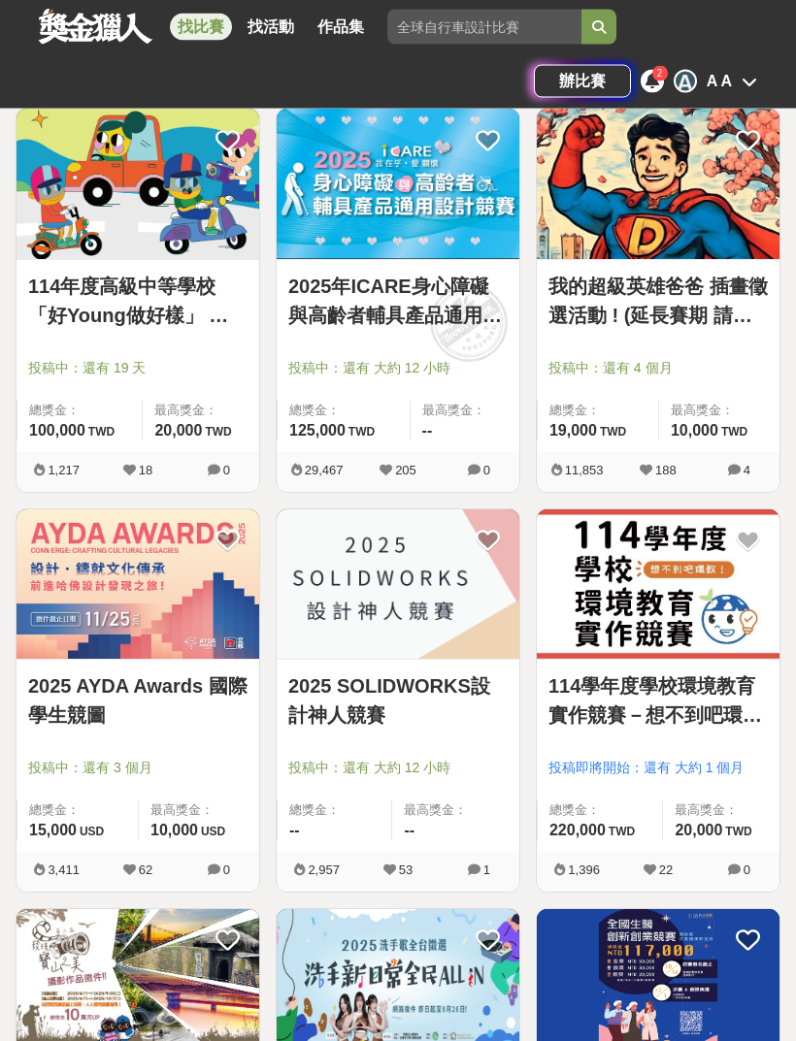
click at [155, 641] on img at bounding box center [137, 584] width 243 height 149
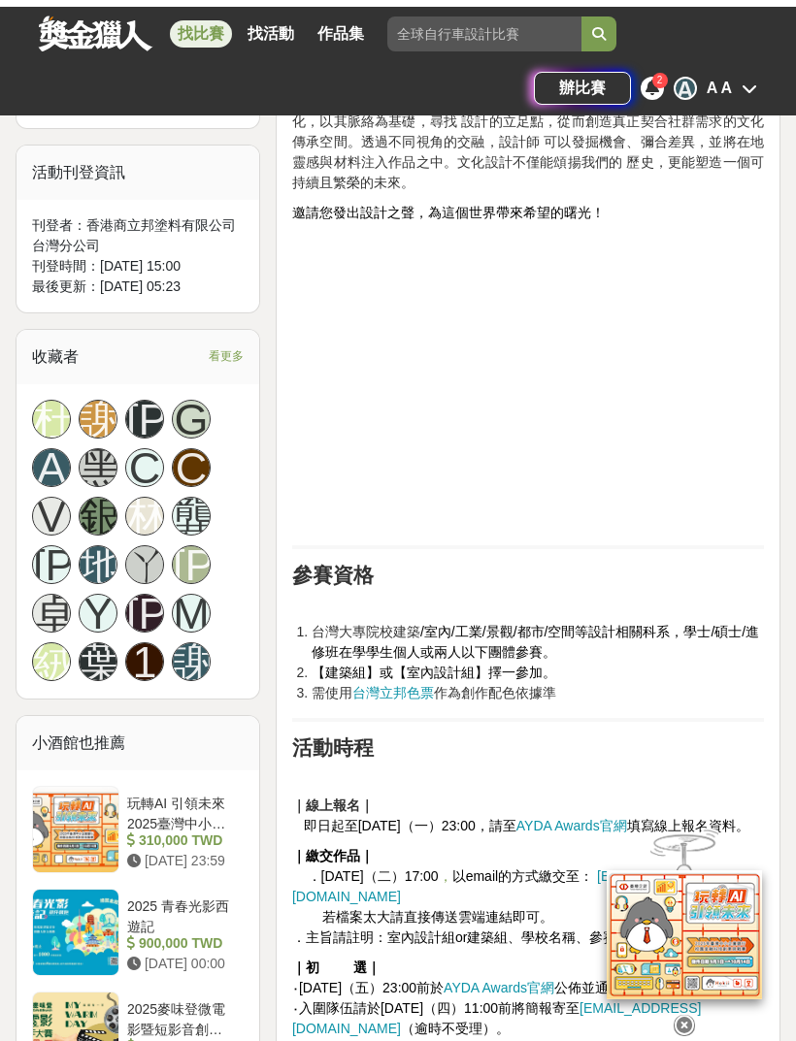
scroll to position [1193, 0]
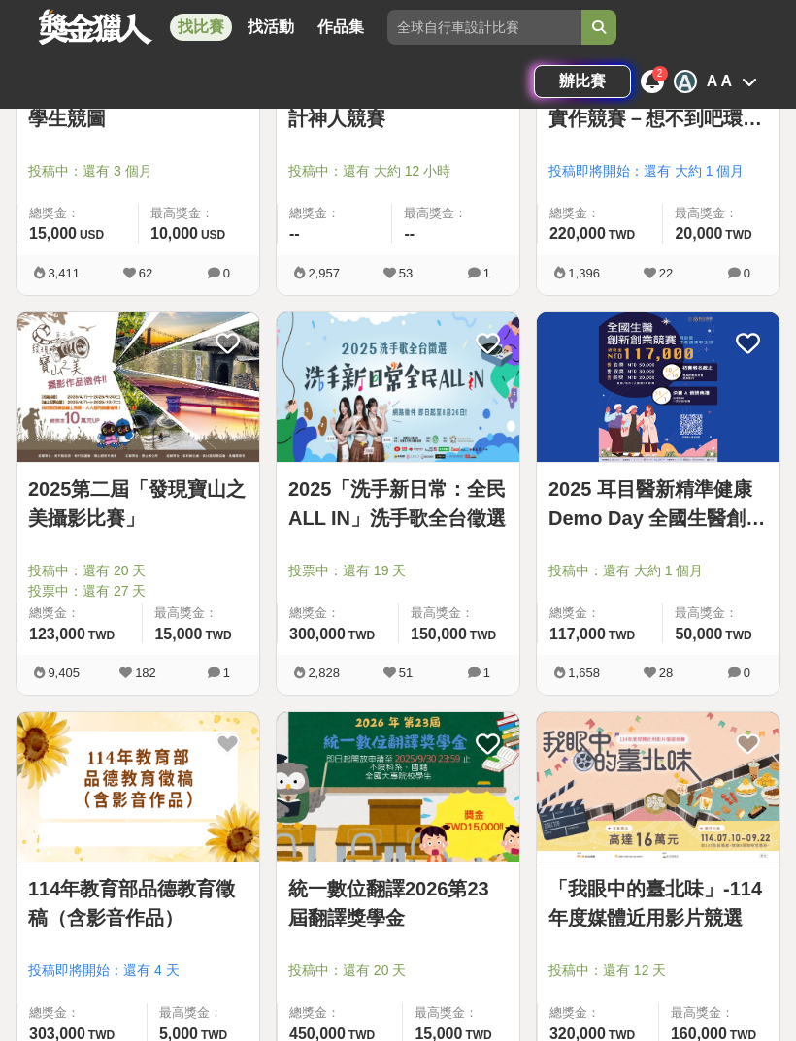
scroll to position [6967, 0]
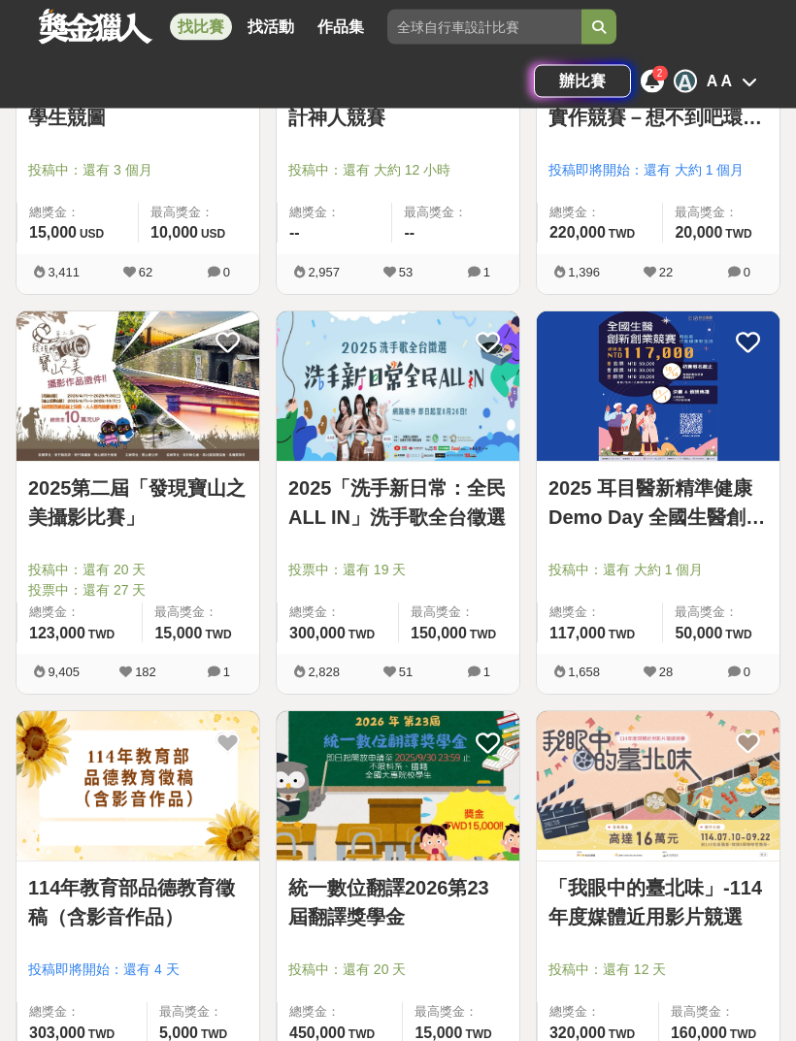
click at [731, 424] on img at bounding box center [658, 386] width 243 height 149
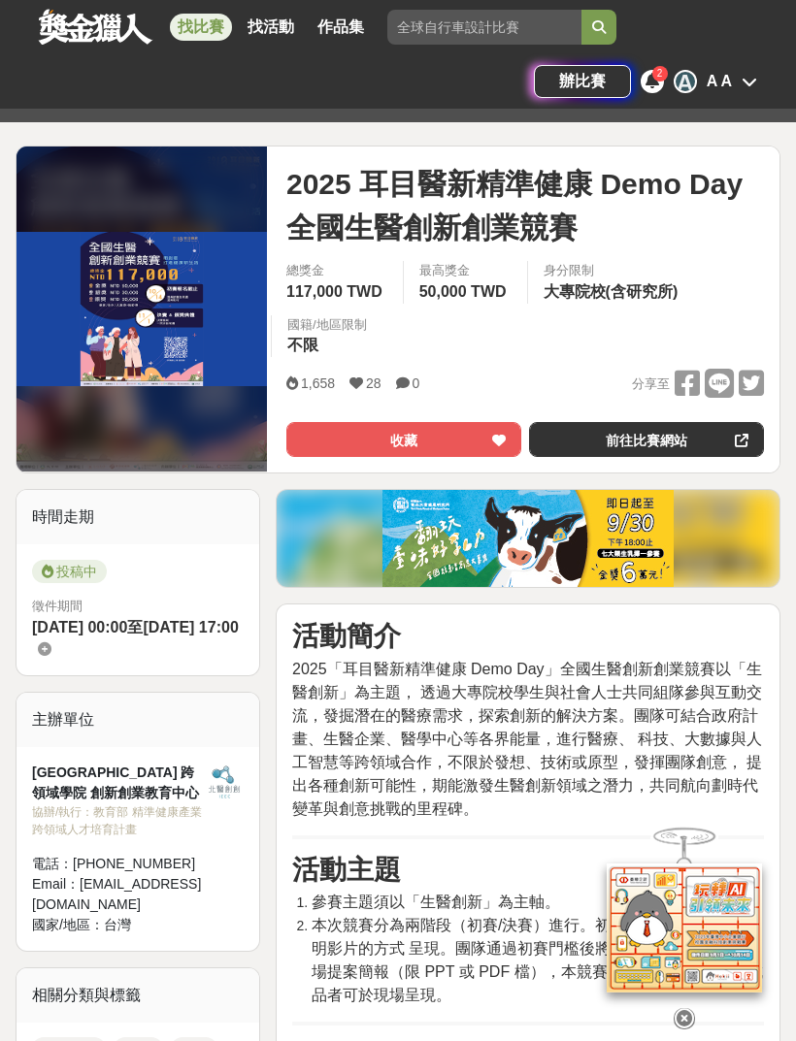
scroll to position [218, 0]
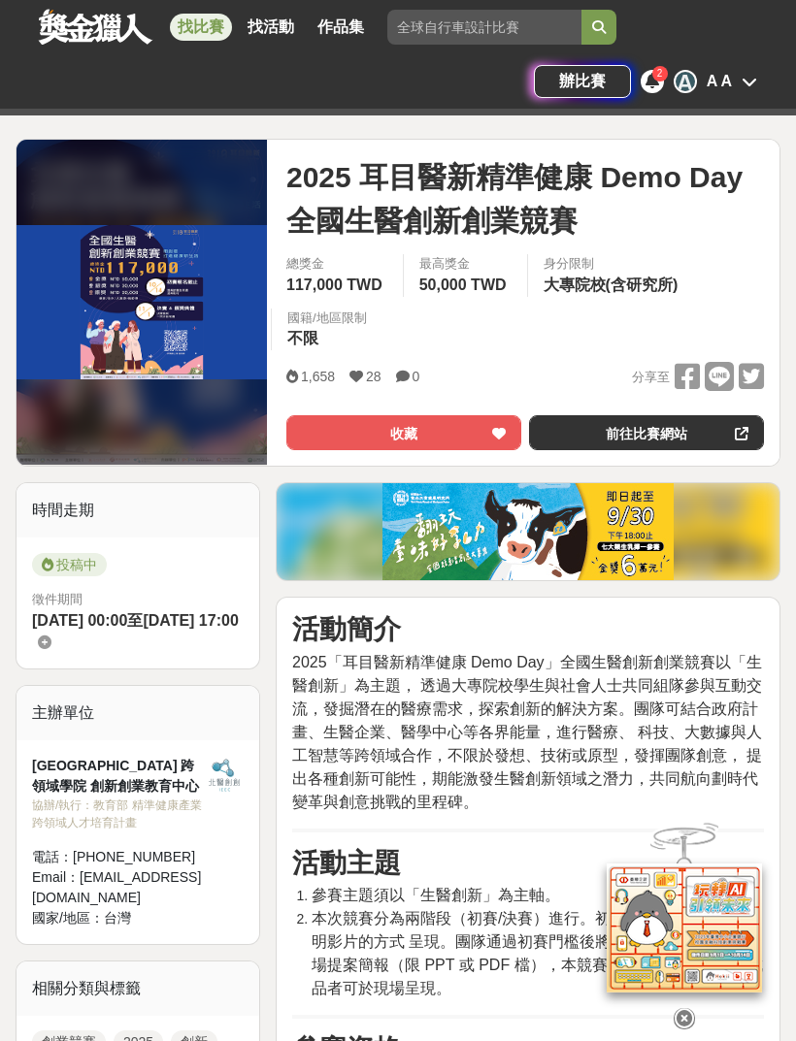
click at [434, 436] on button "收藏" at bounding box center [403, 432] width 235 height 35
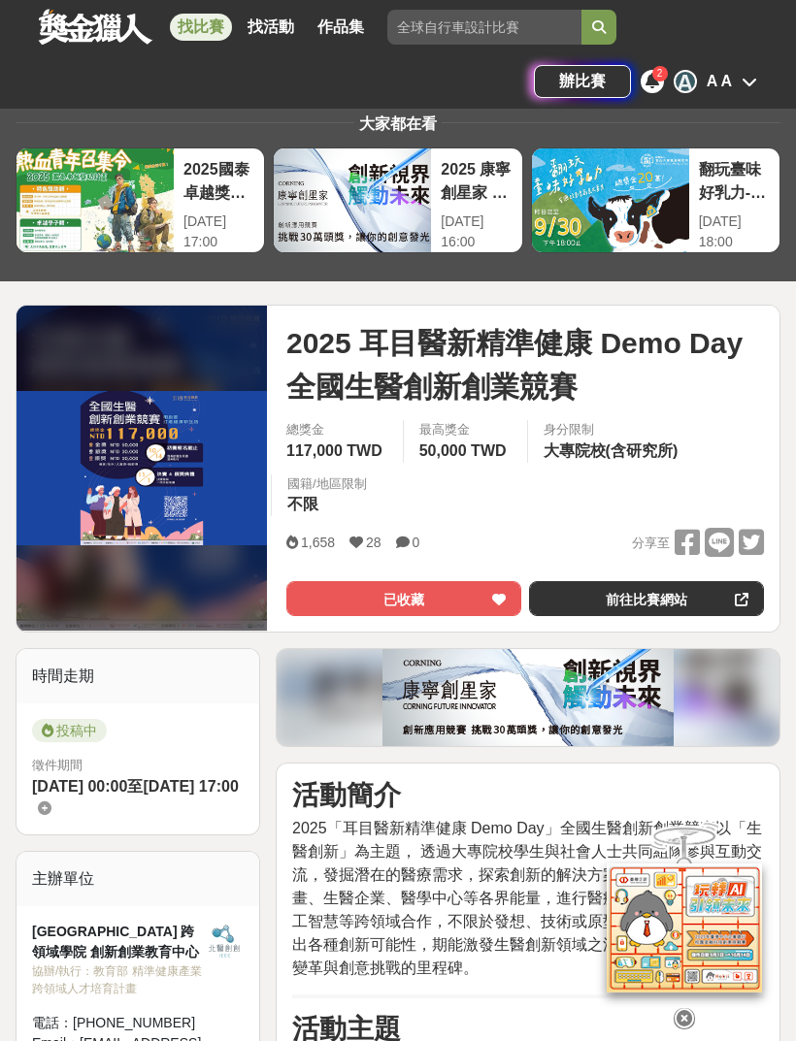
scroll to position [60, 0]
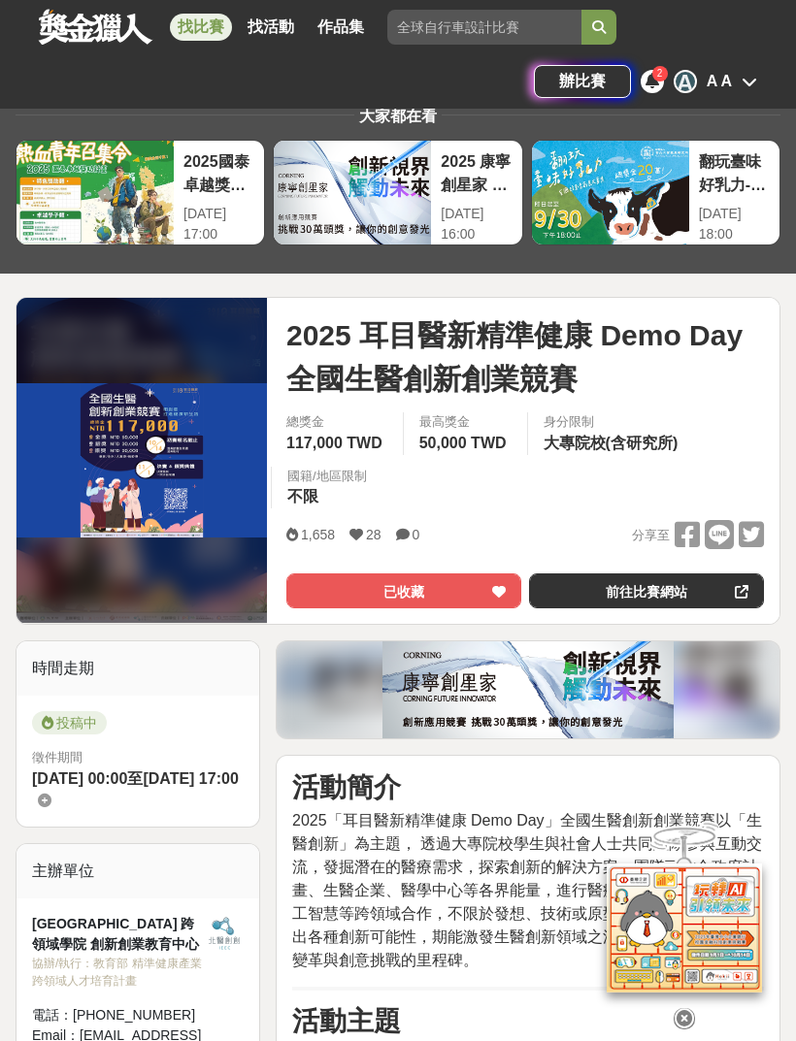
click at [722, 538] on icon at bounding box center [718, 534] width 29 height 29
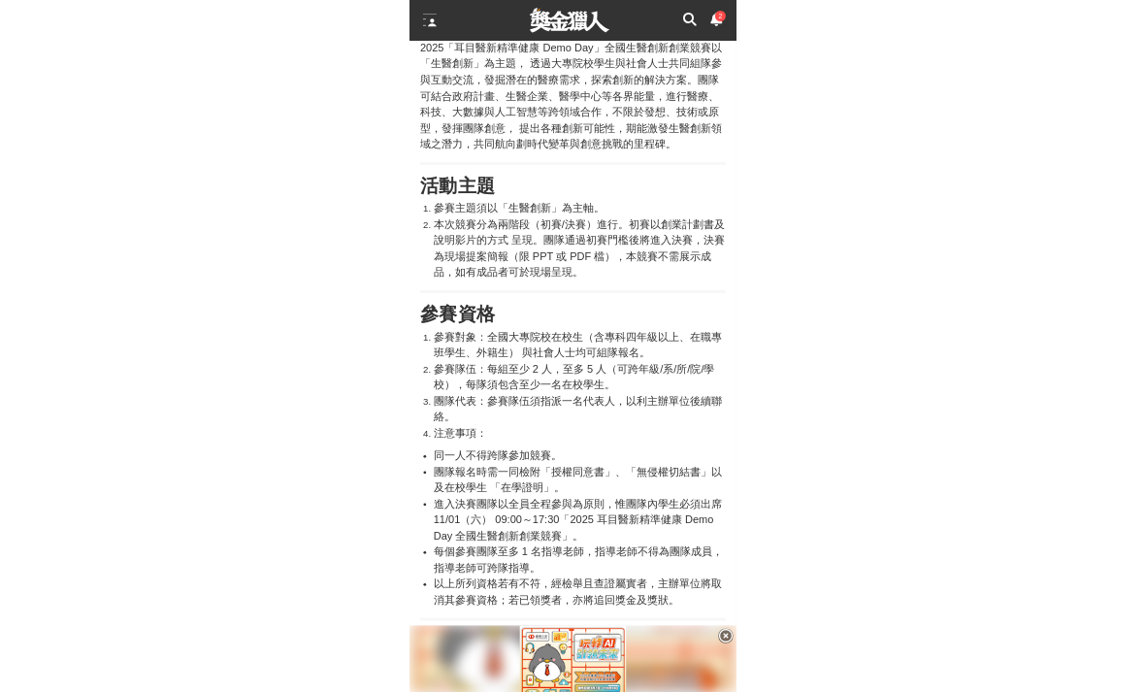
scroll to position [805, 0]
